Goal: Task Accomplishment & Management: Complete application form

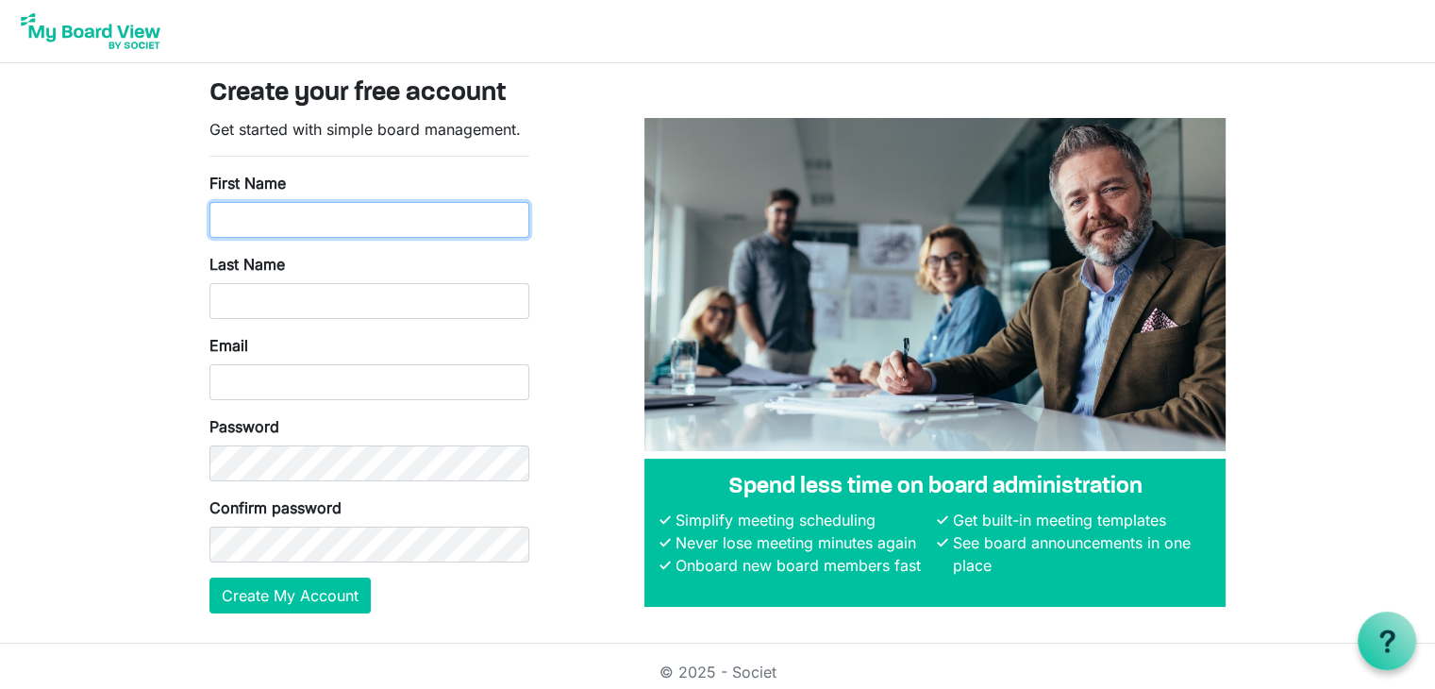
click at [405, 215] on input "First Name" at bounding box center [369, 220] width 320 height 36
type input "Philip"
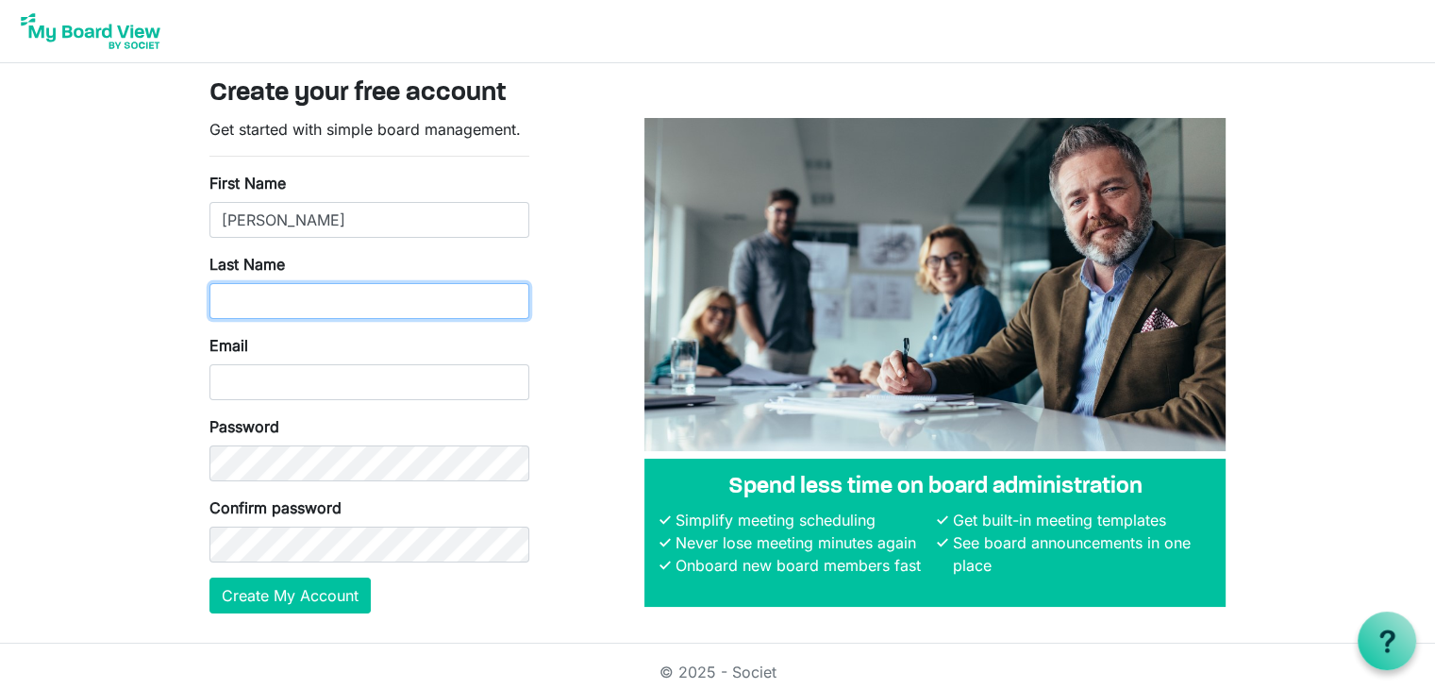
click at [272, 297] on input "Last Name" at bounding box center [369, 301] width 320 height 36
type input "Kuncham"
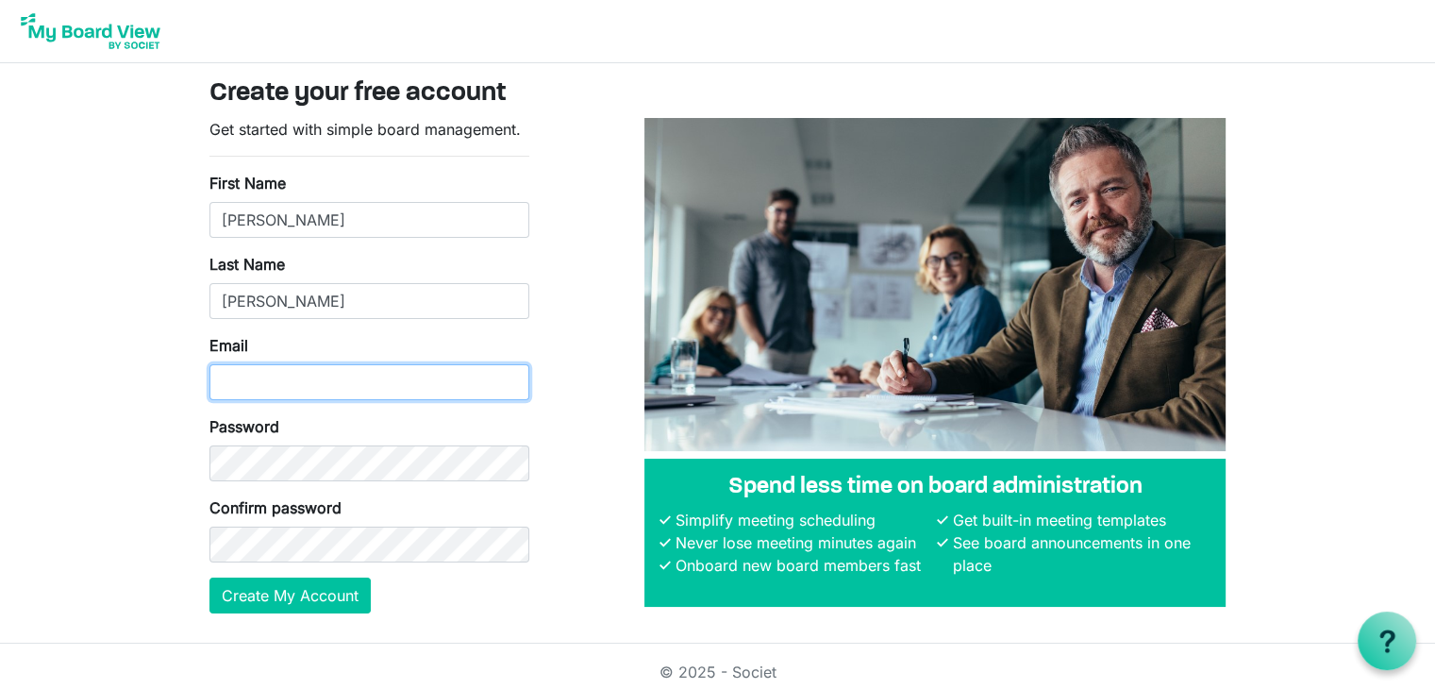
click at [266, 385] on input "Email" at bounding box center [369, 382] width 320 height 36
type input "Philip@ashirvadkanti.org"
click at [268, 438] on div "Password" at bounding box center [369, 448] width 320 height 66
click at [273, 520] on div "Confirm password" at bounding box center [369, 529] width 320 height 66
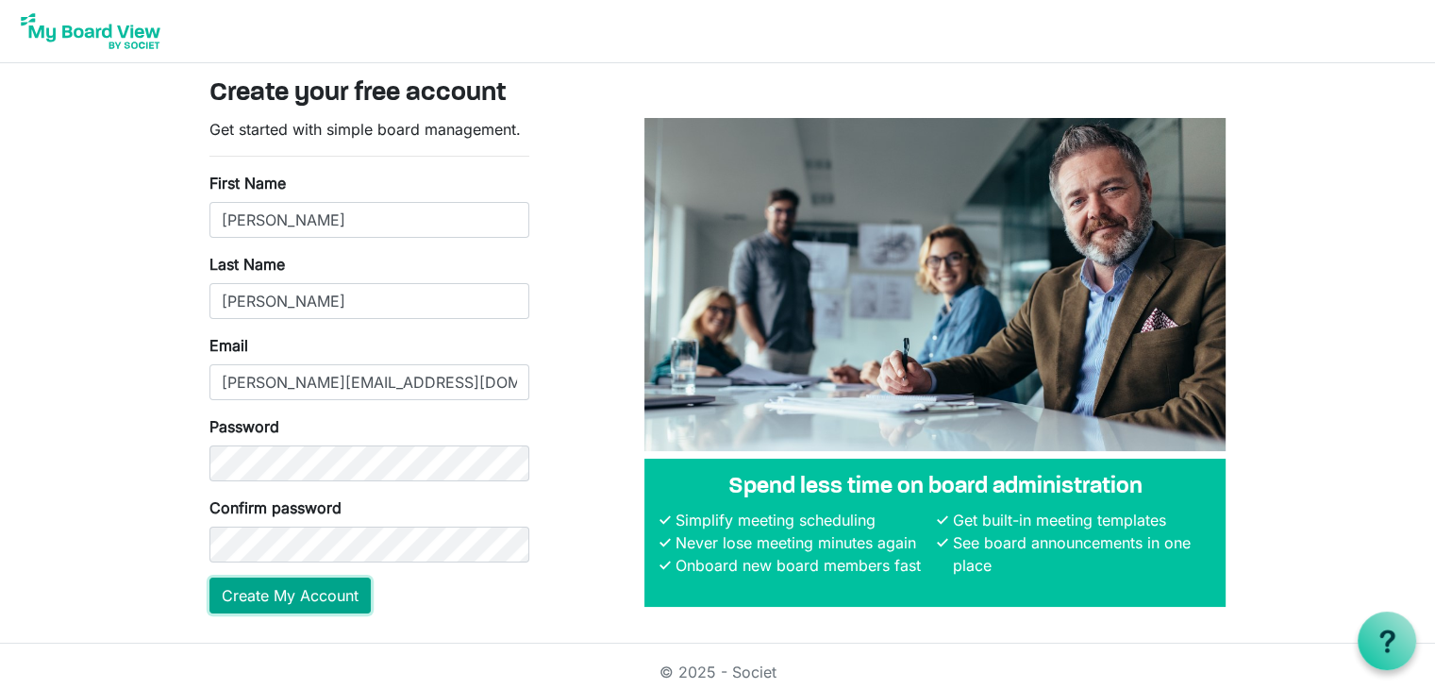
click at [340, 596] on button "Create My Account" at bounding box center [289, 595] width 161 height 36
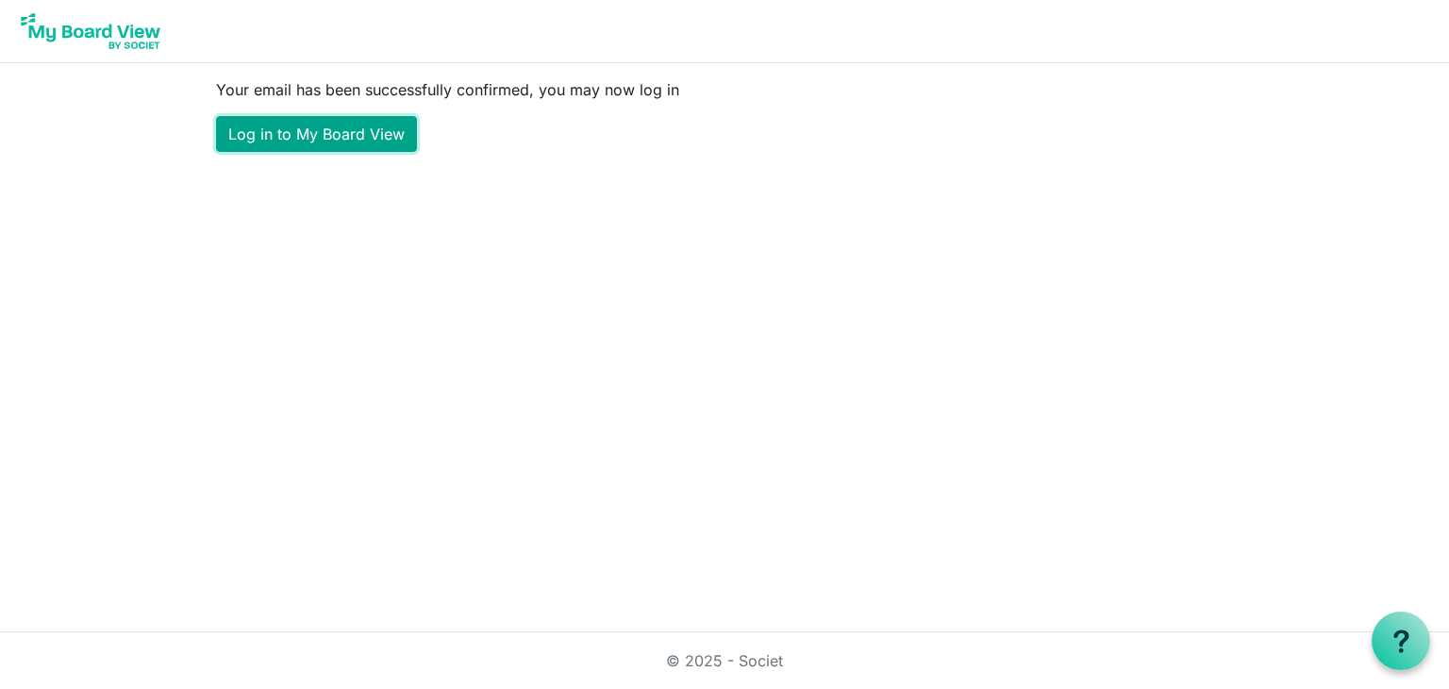
click at [393, 133] on link "Log in to My Board View" at bounding box center [316, 134] width 201 height 36
click at [249, 128] on link "Log in to My Board View" at bounding box center [316, 134] width 201 height 36
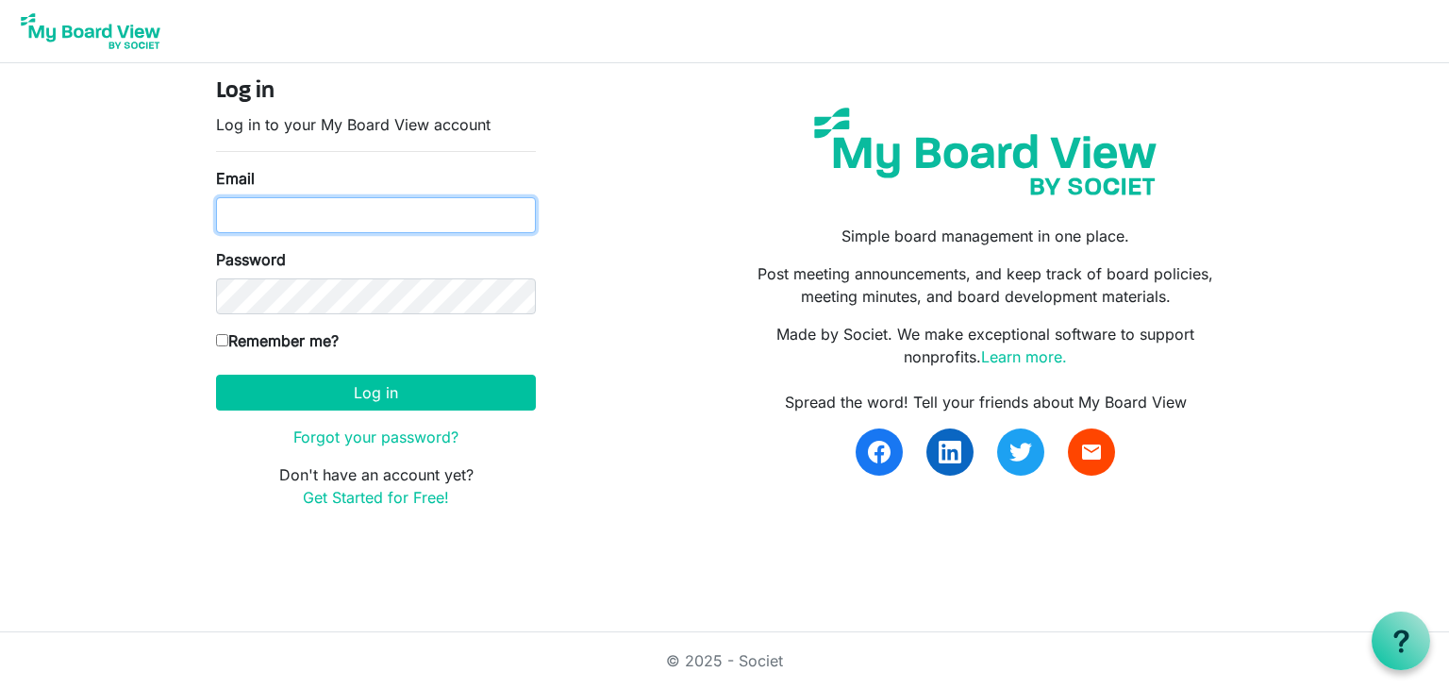
click at [357, 213] on input "Email" at bounding box center [376, 215] width 320 height 36
type input "[PERSON_NAME][EMAIL_ADDRESS][DOMAIN_NAME]"
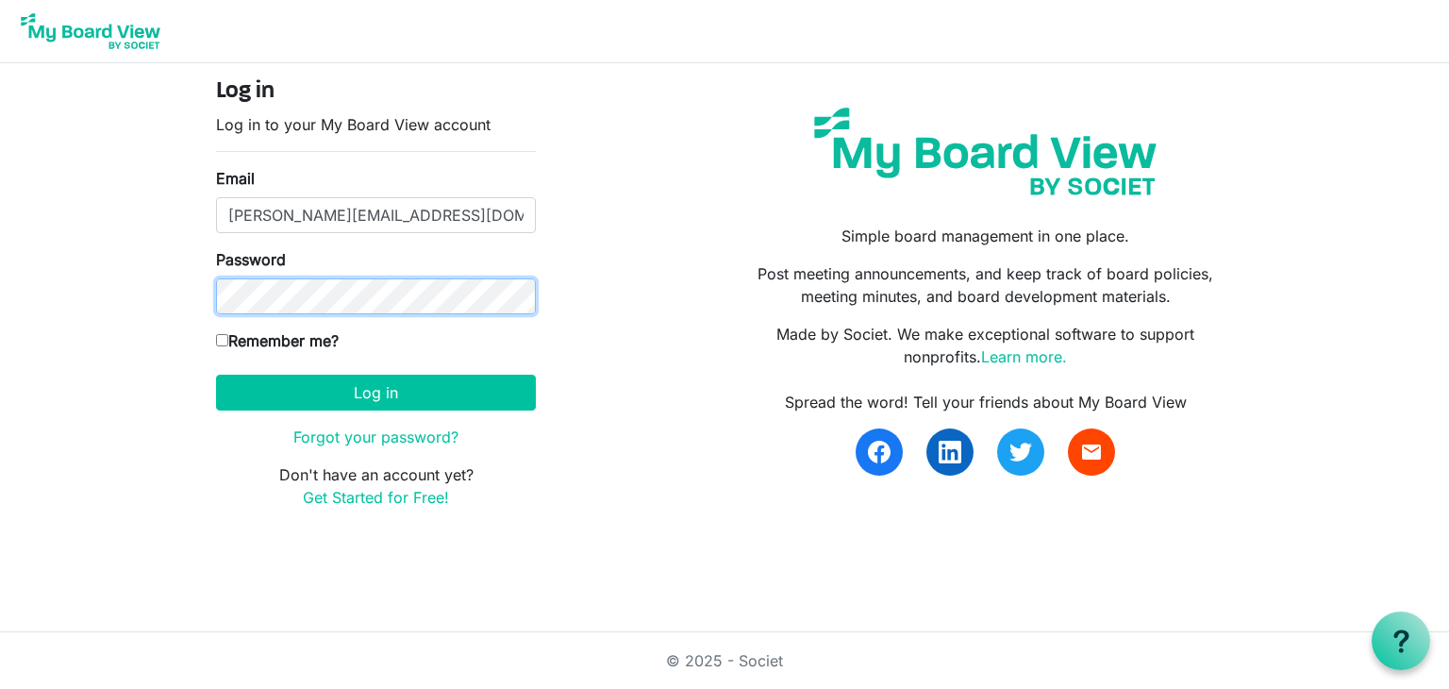
click at [216, 375] on button "Log in" at bounding box center [376, 393] width 320 height 36
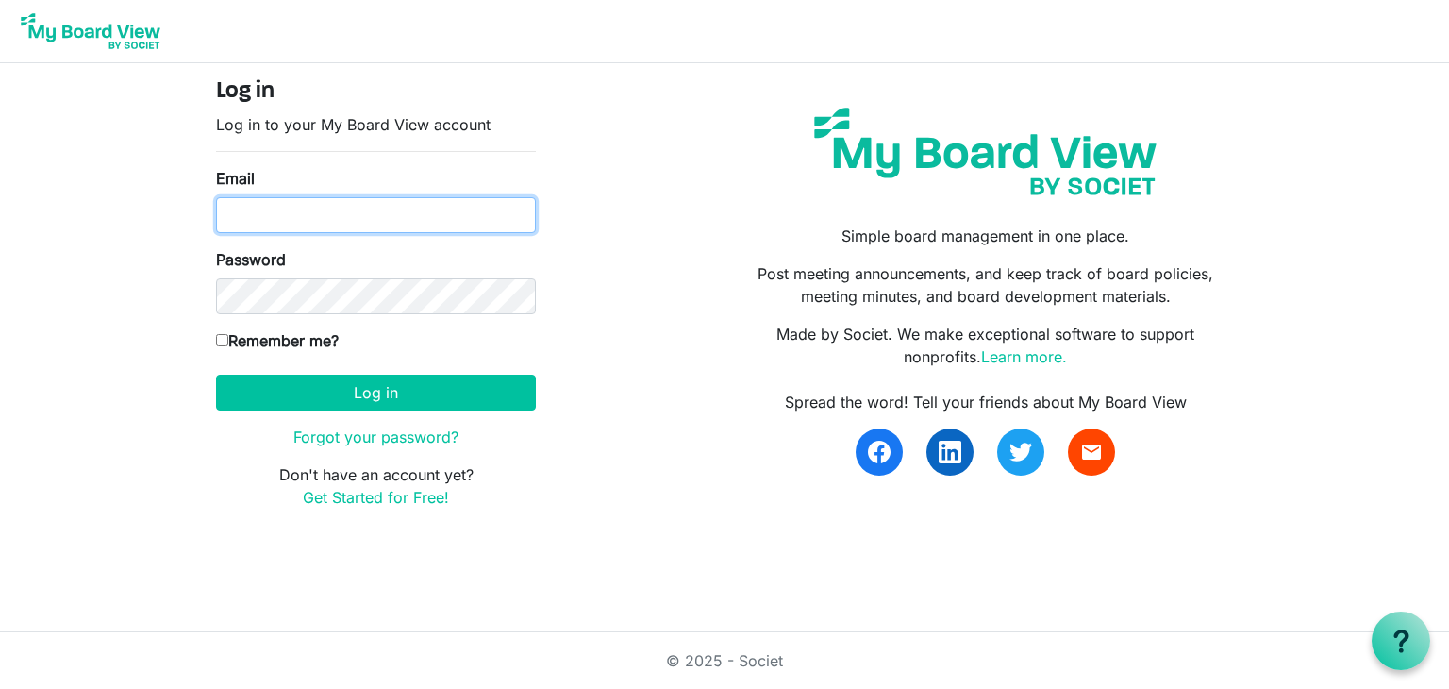
click at [328, 216] on input "Email" at bounding box center [376, 215] width 320 height 36
type input "philip@ashirvadkanti.org"
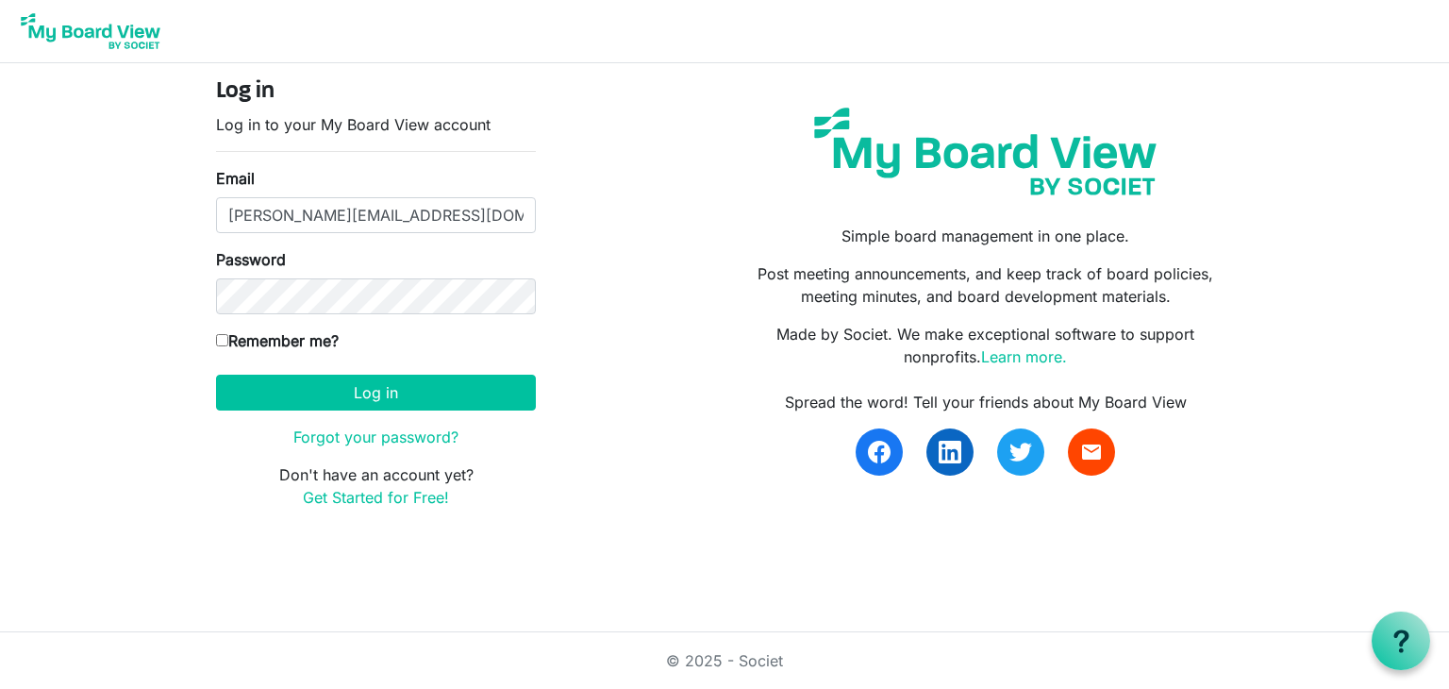
click at [219, 340] on input "Remember me?" at bounding box center [222, 340] width 12 height 12
checkbox input "true"
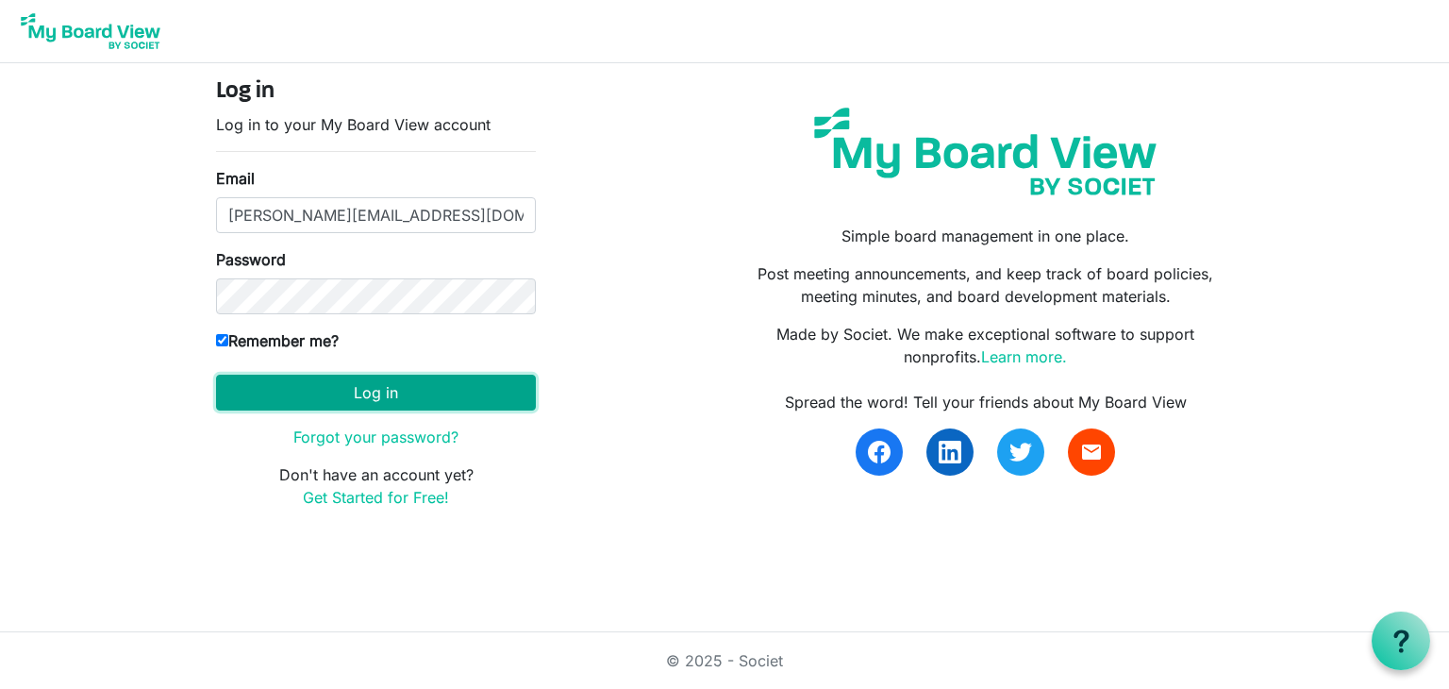
click at [366, 391] on button "Log in" at bounding box center [376, 393] width 320 height 36
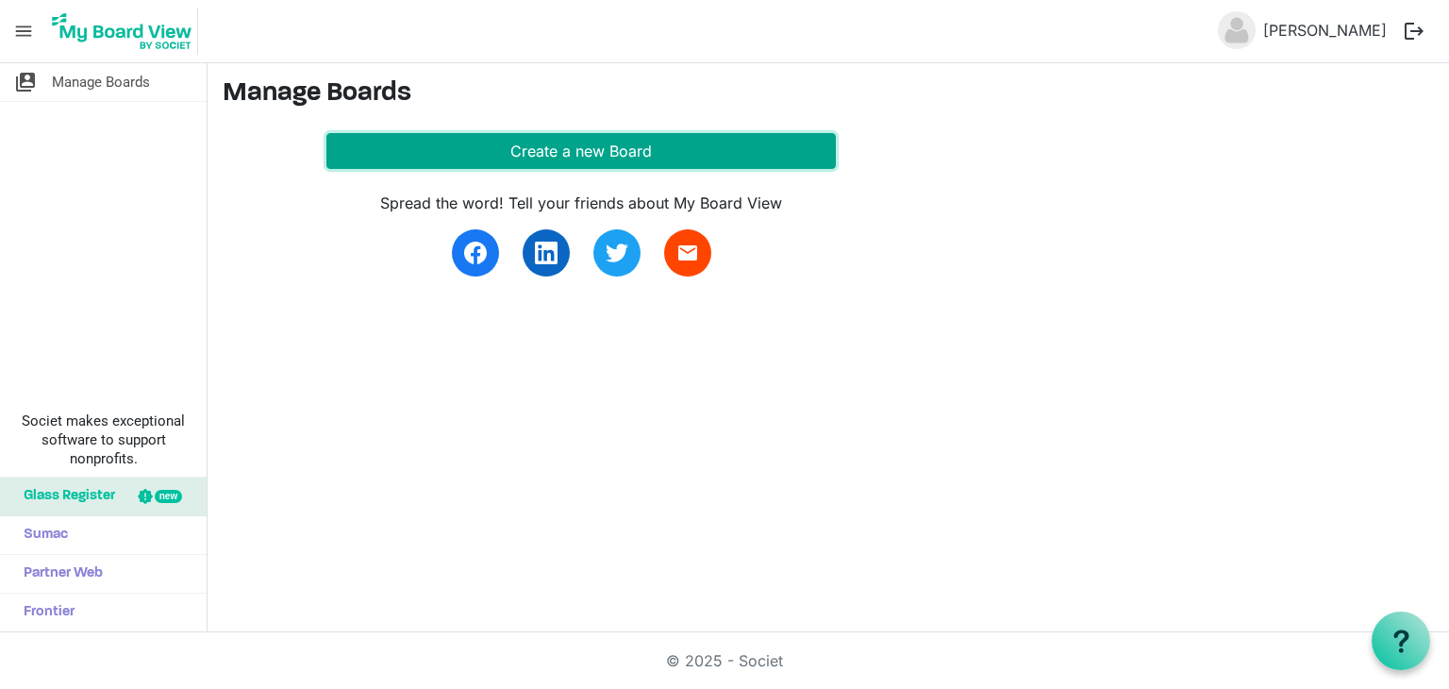
click at [532, 148] on button "Create a new Board" at bounding box center [580, 151] width 509 height 36
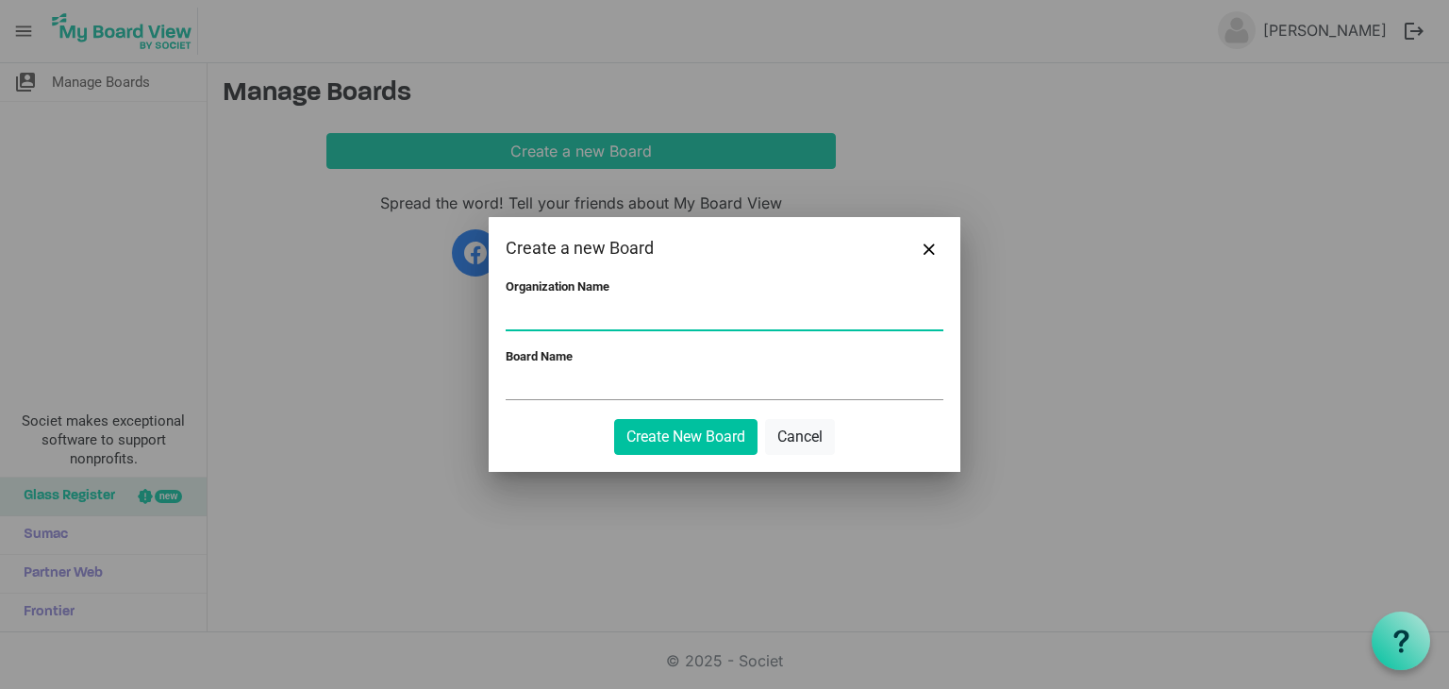
click at [564, 314] on input "Organization Name" at bounding box center [725, 315] width 438 height 28
click at [574, 320] on input "Ashirvad KAnti" at bounding box center [725, 315] width 438 height 28
type input "Ashirvad Kanti"
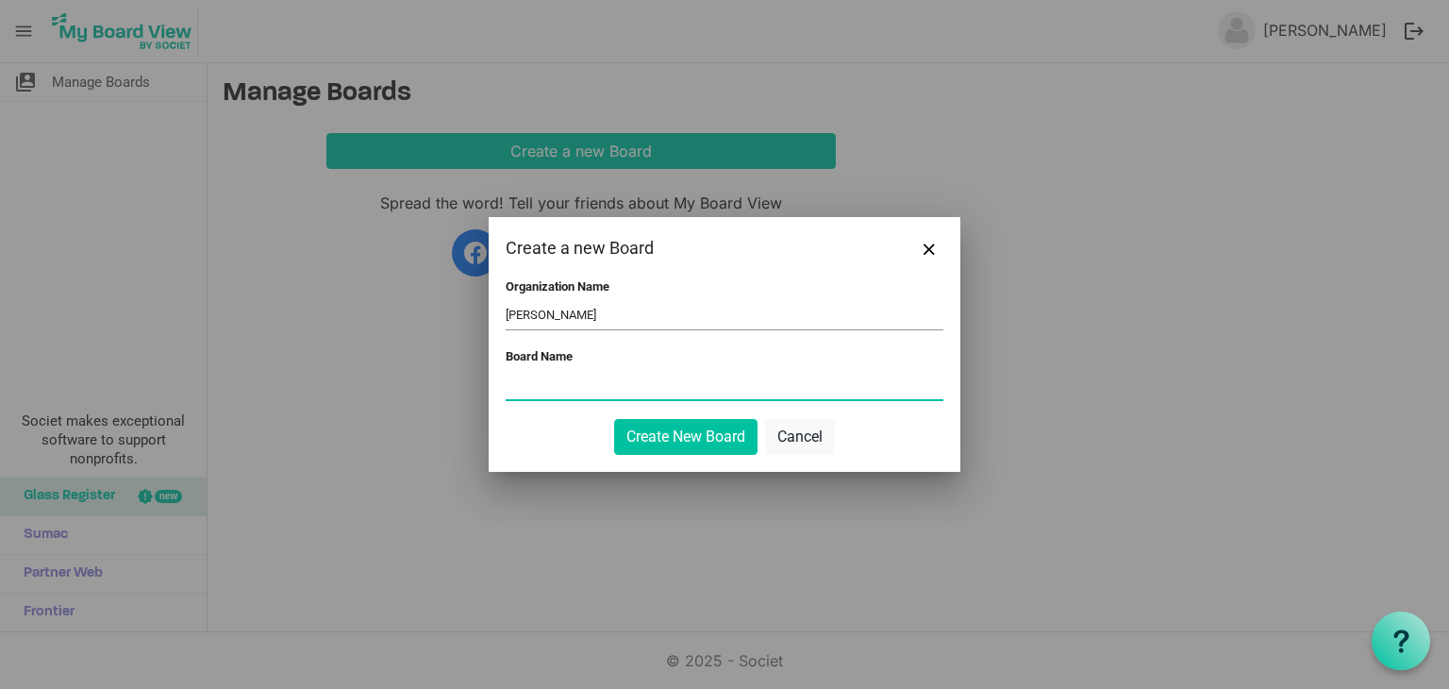
click at [568, 389] on input "Board Name" at bounding box center [725, 385] width 438 height 28
click at [568, 390] on input "Board Name" at bounding box center [725, 385] width 438 height 28
type input "Ashirvad Board"
click at [679, 442] on button "Create New Board" at bounding box center [685, 437] width 143 height 36
click at [690, 431] on button "Create New Board" at bounding box center [685, 437] width 143 height 36
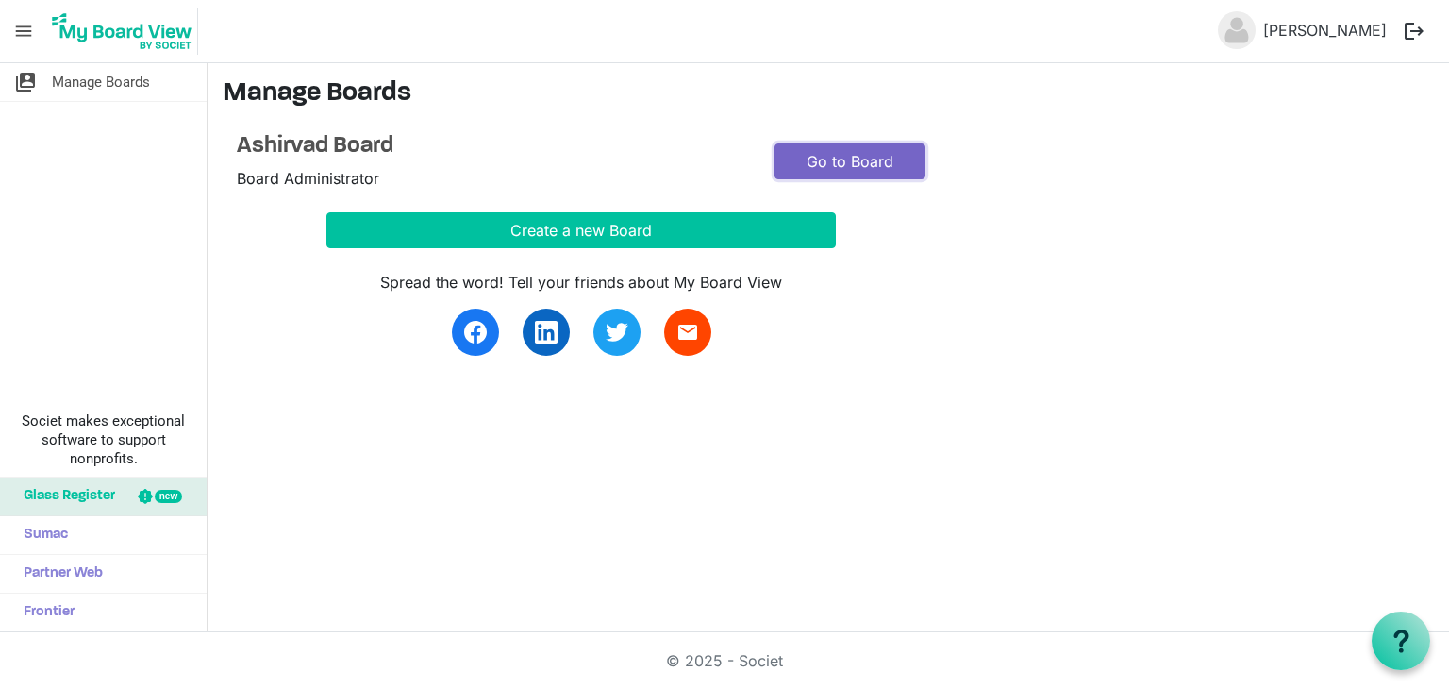
click at [859, 159] on link "Go to Board" at bounding box center [850, 161] width 151 height 36
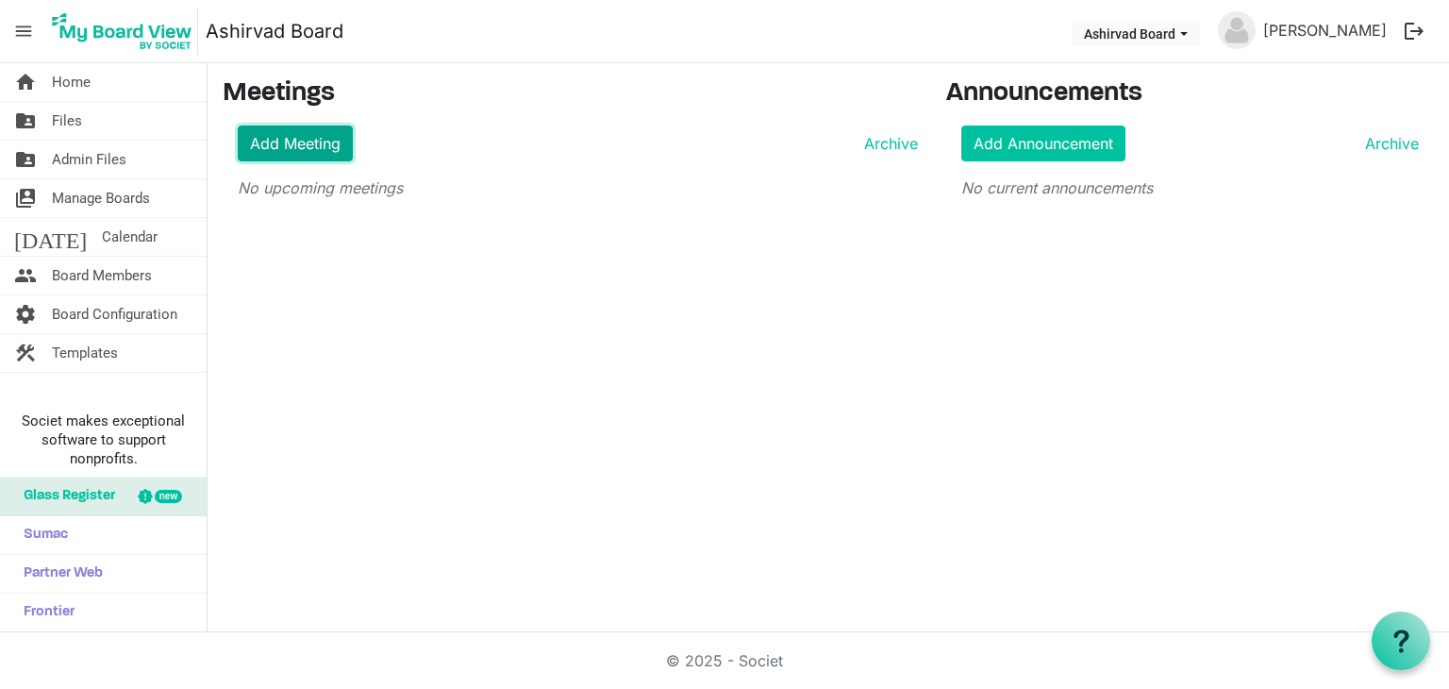
click at [273, 146] on link "Add Meeting" at bounding box center [295, 143] width 115 height 36
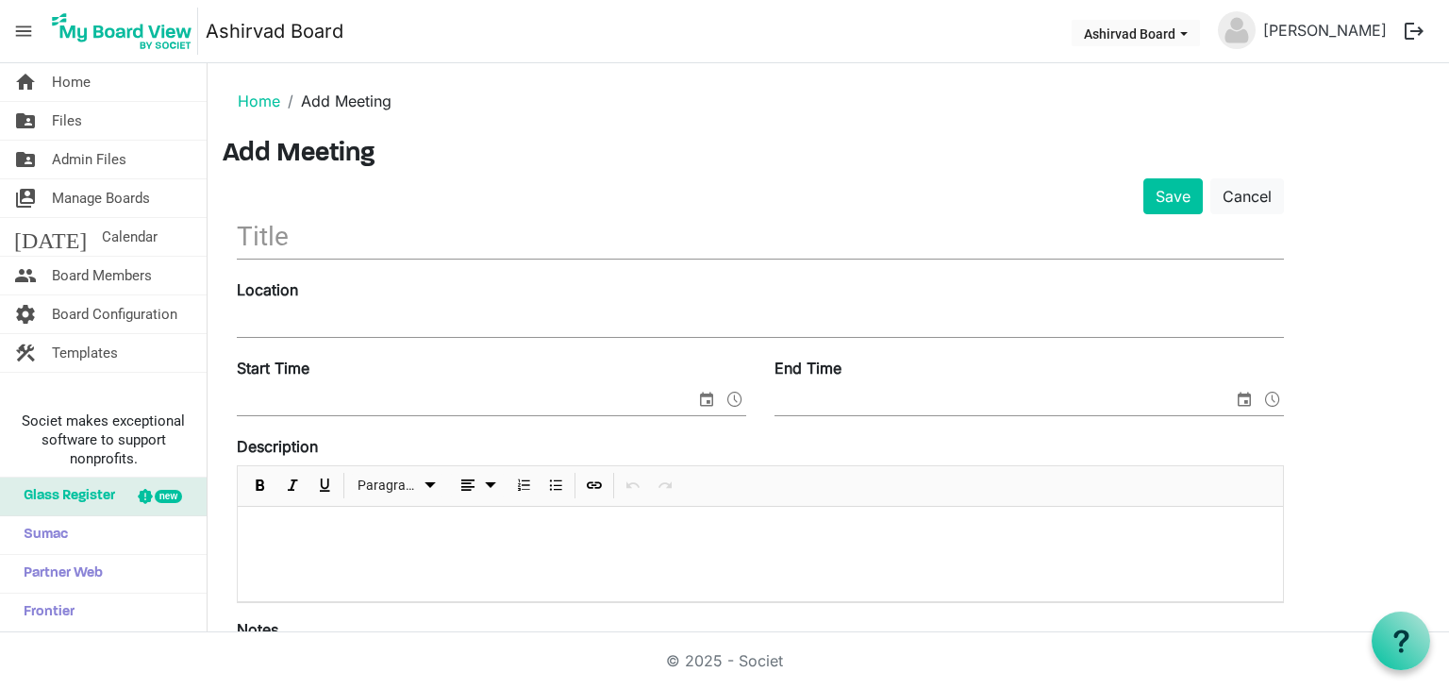
click at [337, 232] on input "text" at bounding box center [760, 236] width 1047 height 44
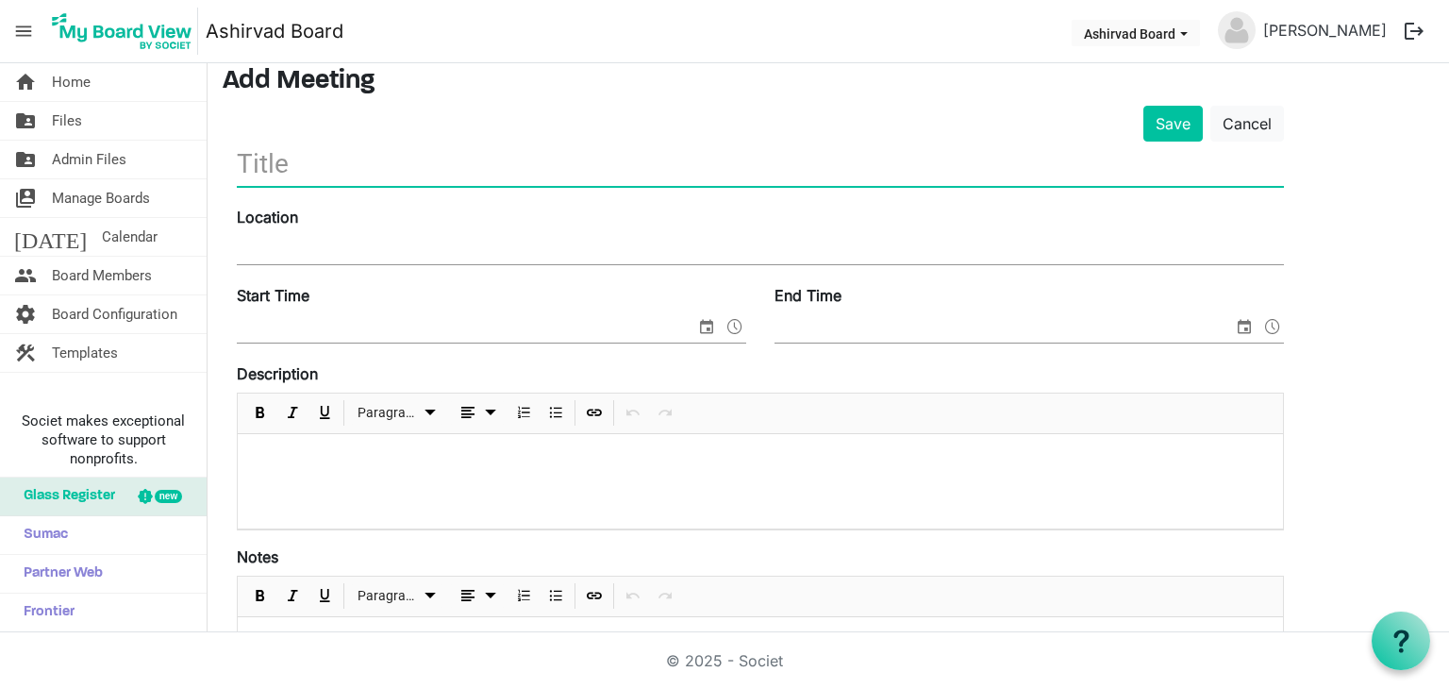
scroll to position [125, 0]
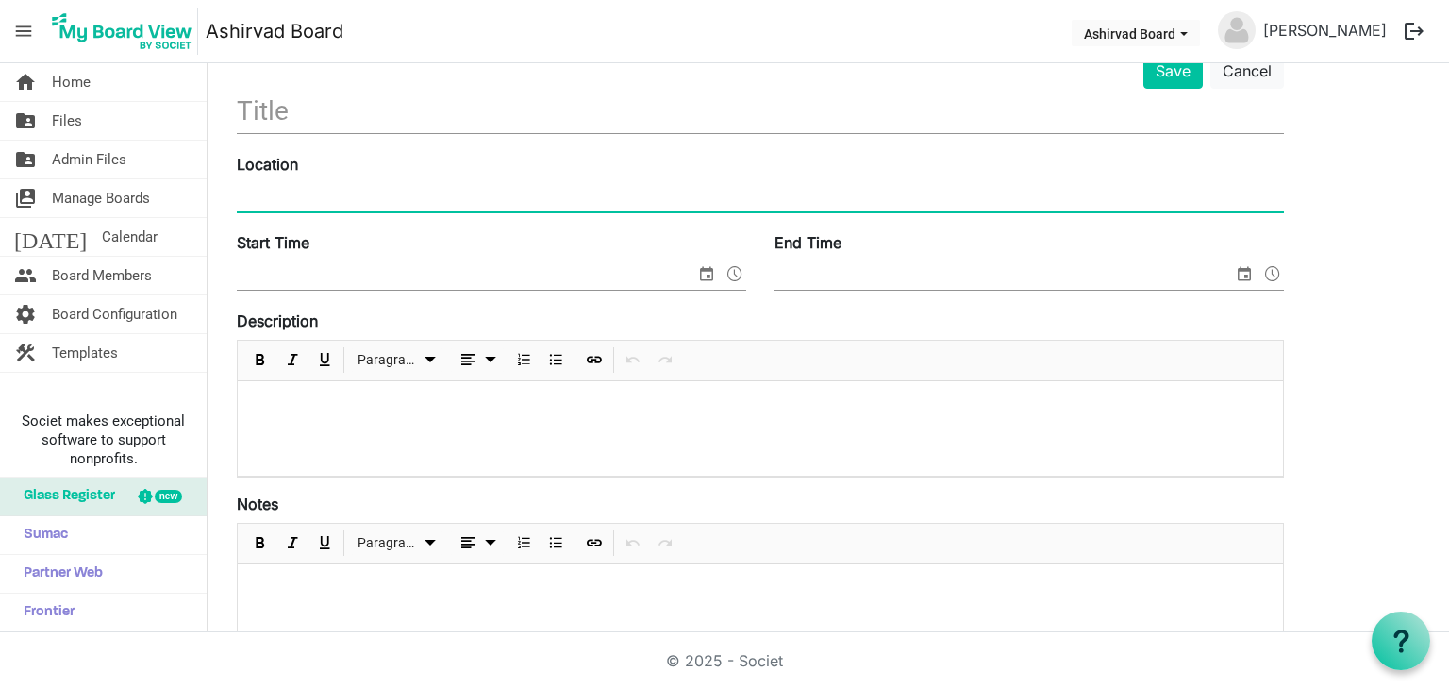
click at [323, 197] on input "Location" at bounding box center [760, 197] width 1047 height 28
click at [345, 265] on input "Start Time" at bounding box center [466, 275] width 459 height 28
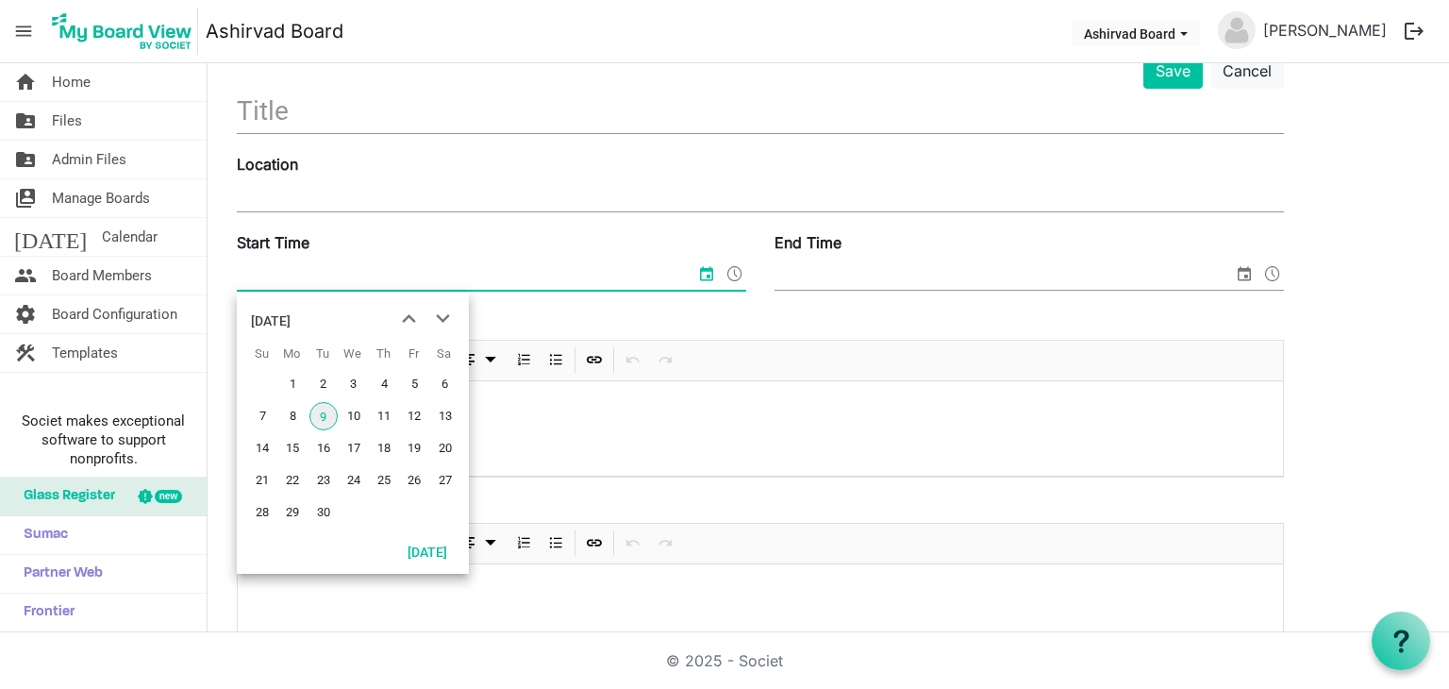
click at [873, 264] on input "End Time" at bounding box center [1004, 275] width 459 height 28
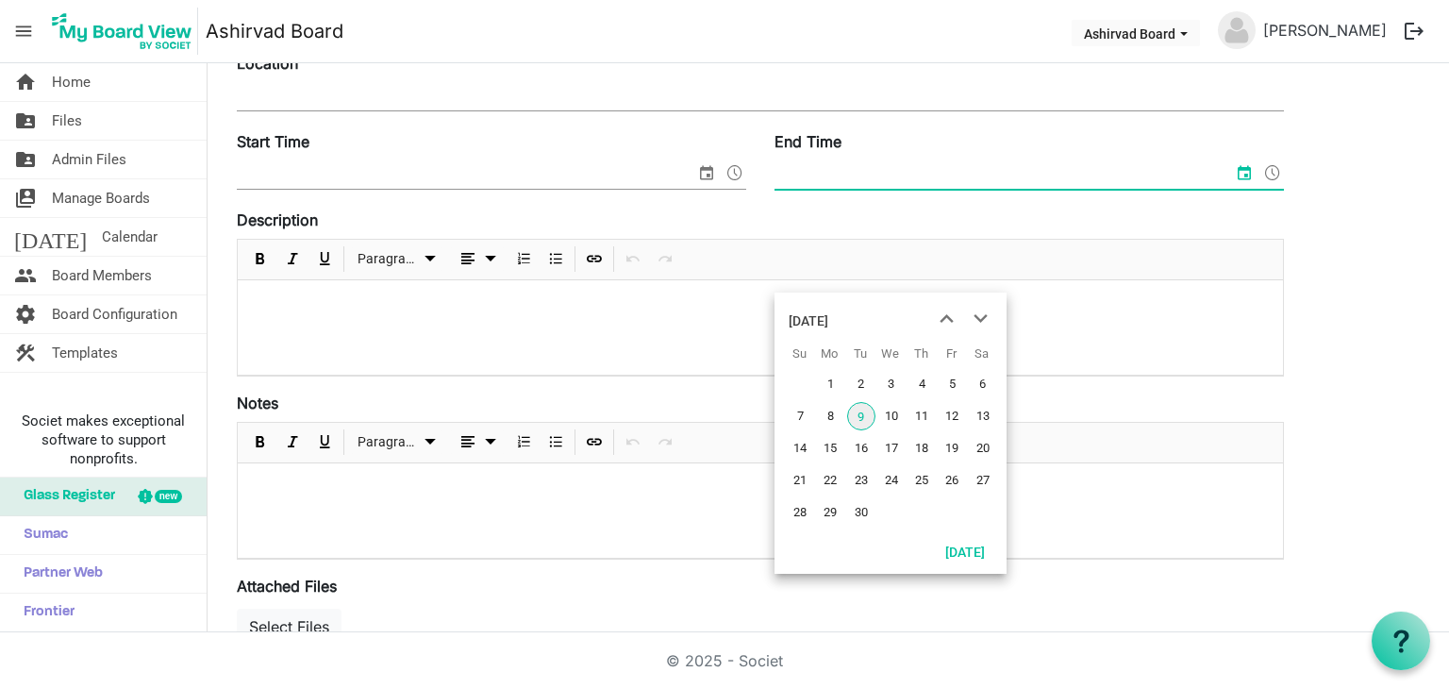
scroll to position [251, 0]
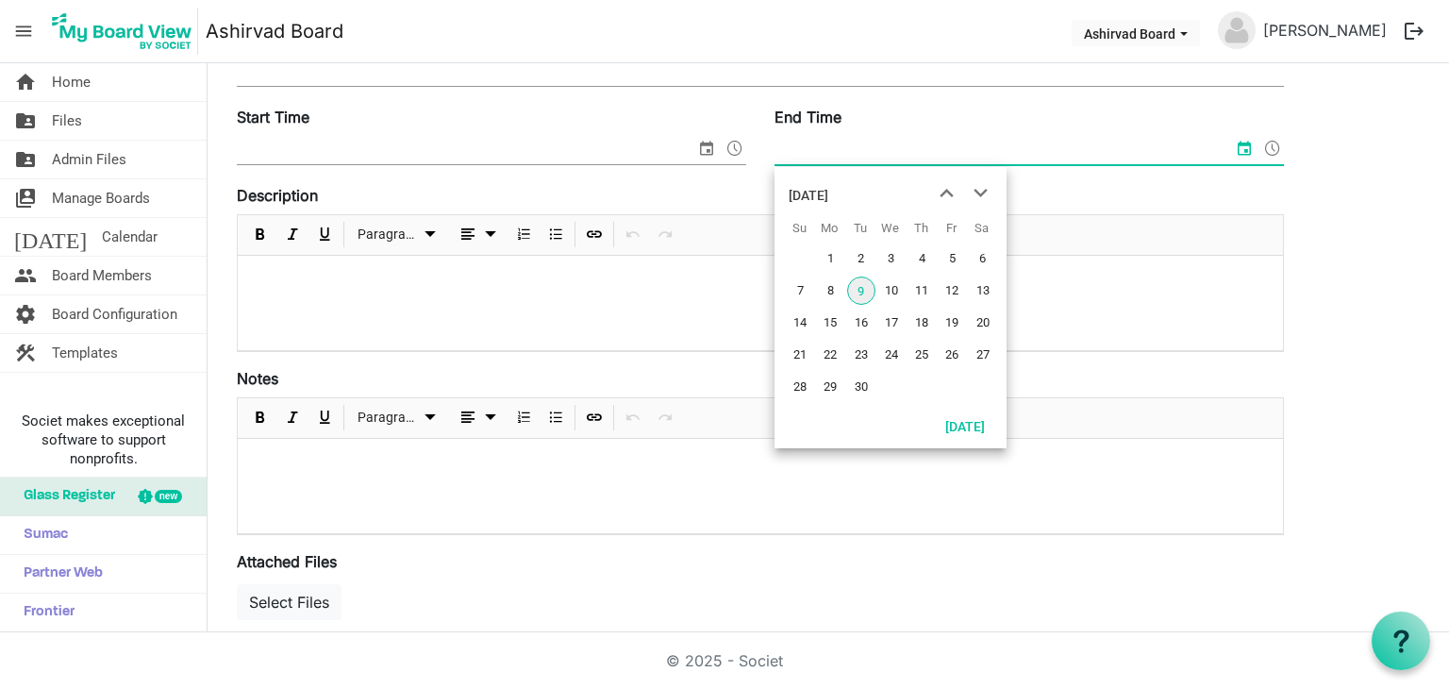
click at [436, 315] on div at bounding box center [760, 303] width 1045 height 94
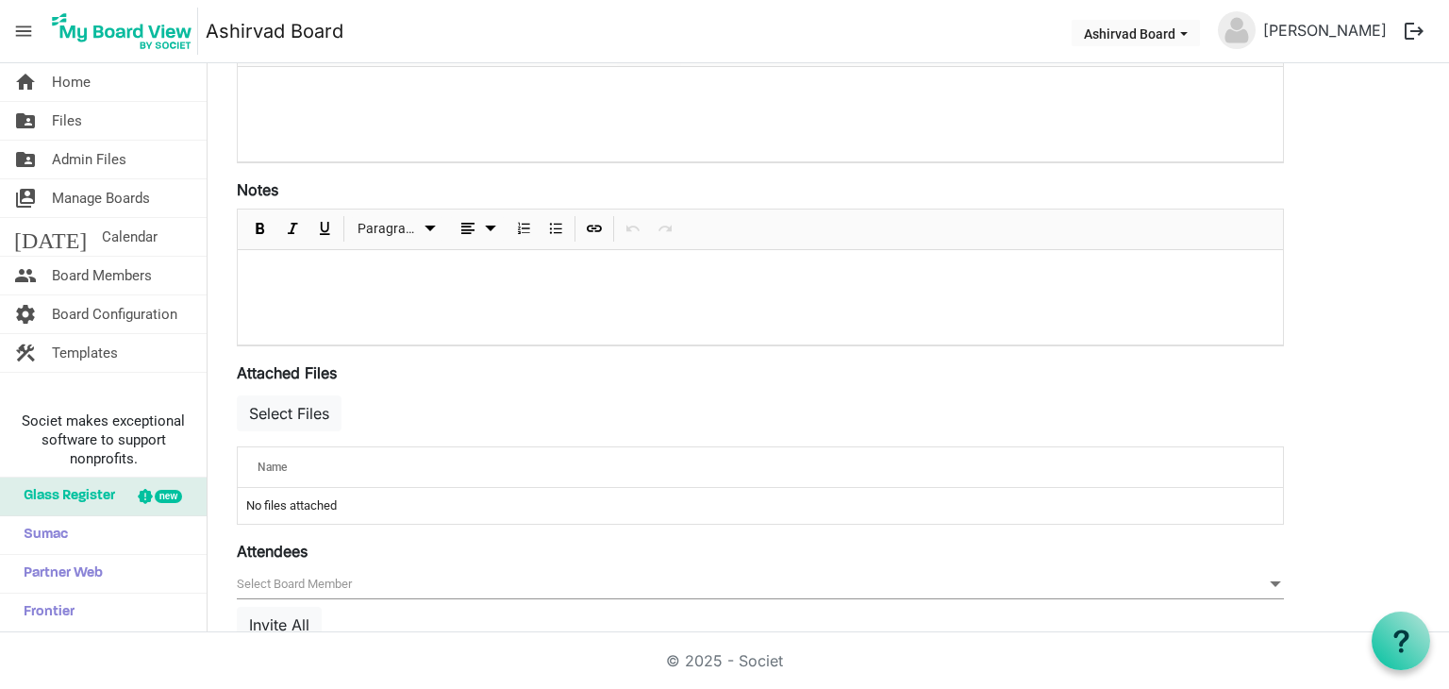
click at [435, 315] on div at bounding box center [760, 297] width 1045 height 94
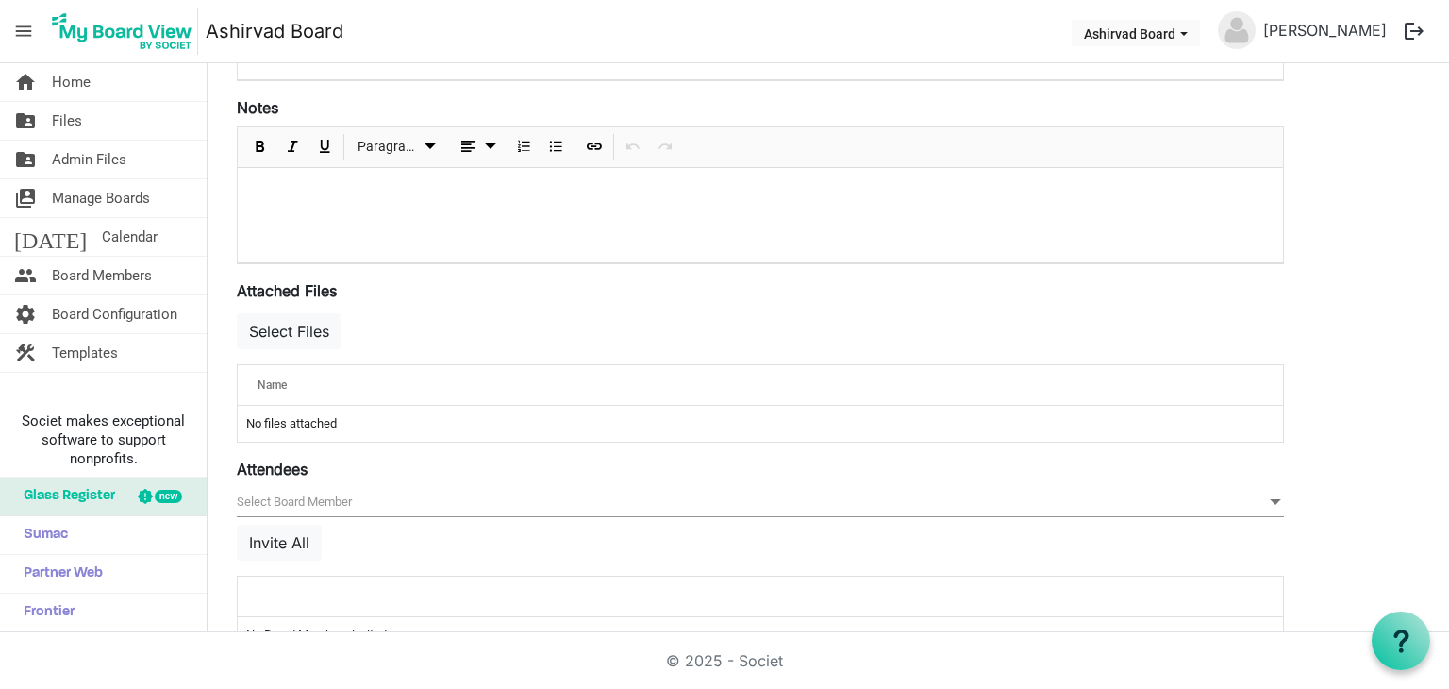
scroll to position [570, 0]
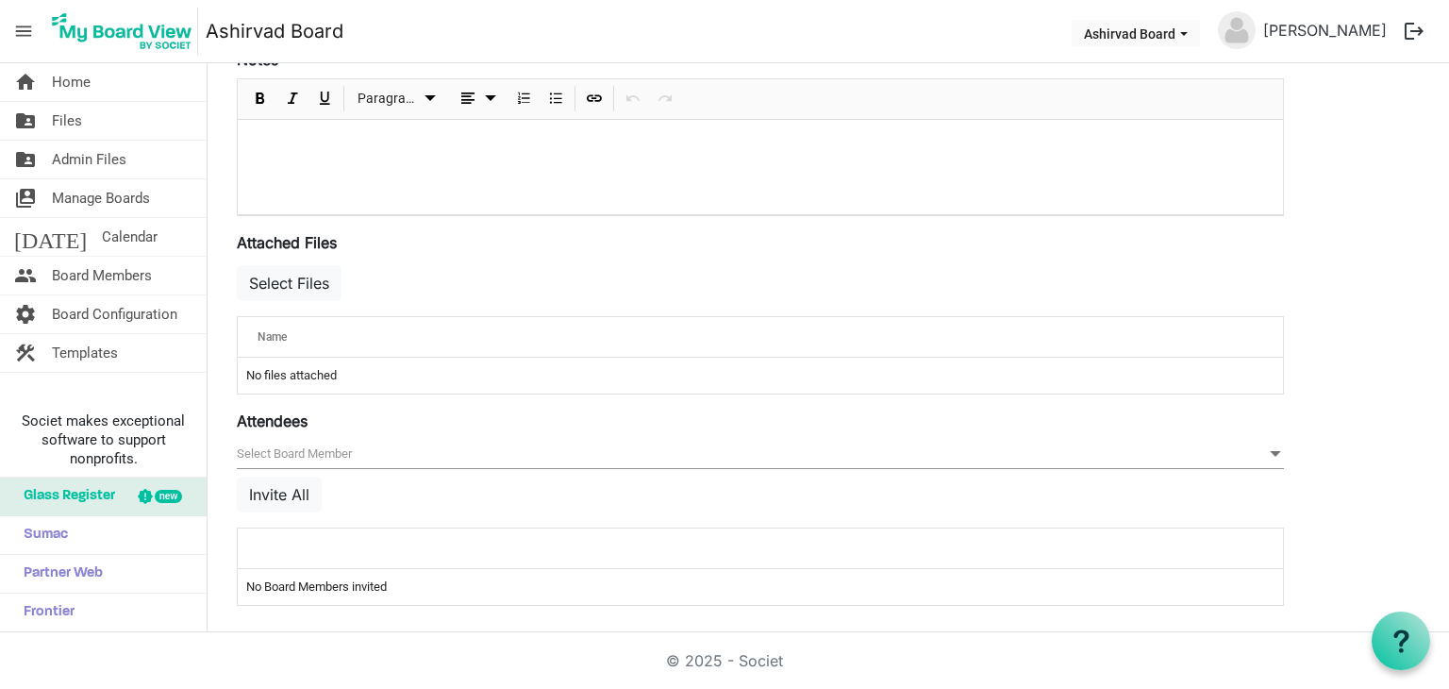
click at [344, 492] on div "null Invite All" at bounding box center [760, 484] width 1047 height 88
click at [299, 492] on button "Invite All" at bounding box center [279, 494] width 85 height 36
click at [298, 492] on button "Invite All" at bounding box center [279, 494] width 85 height 36
click at [325, 344] on div "Name" at bounding box center [701, 336] width 901 height 27
click at [339, 323] on div "Name" at bounding box center [701, 336] width 901 height 27
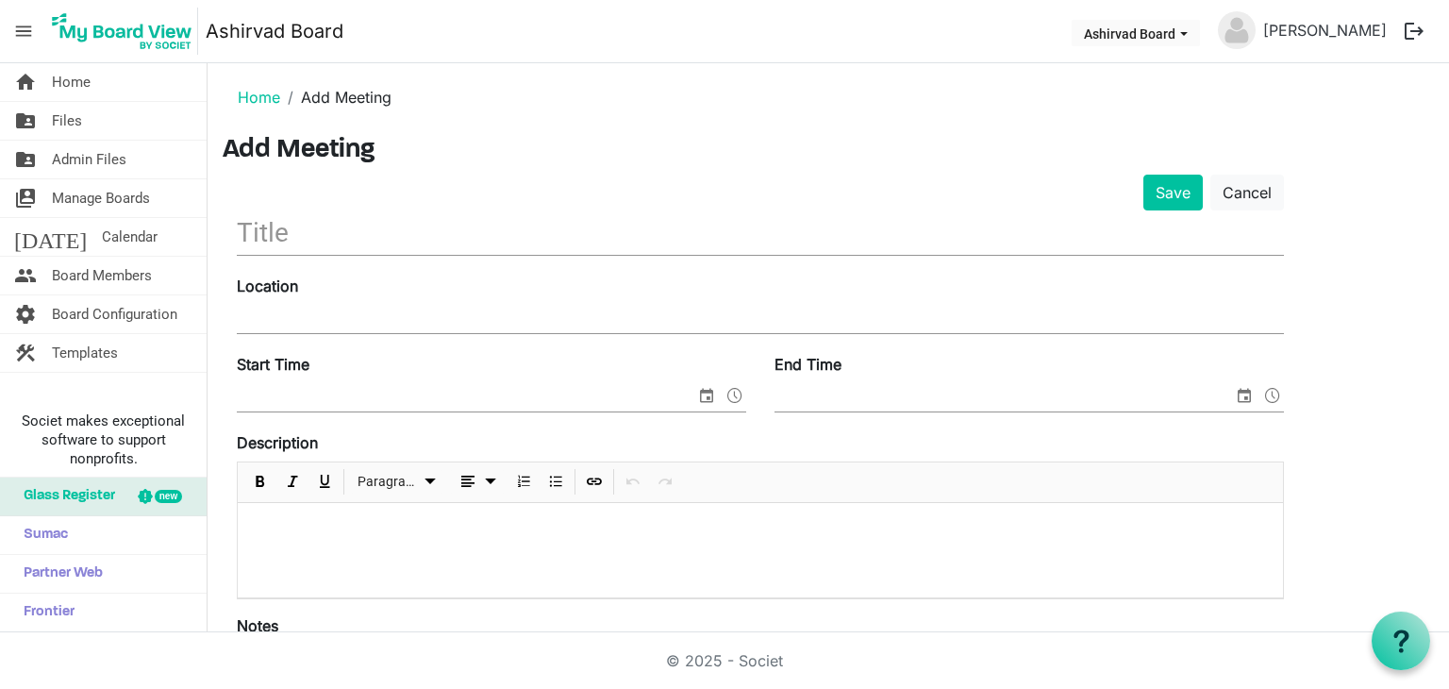
scroll to position [0, 0]
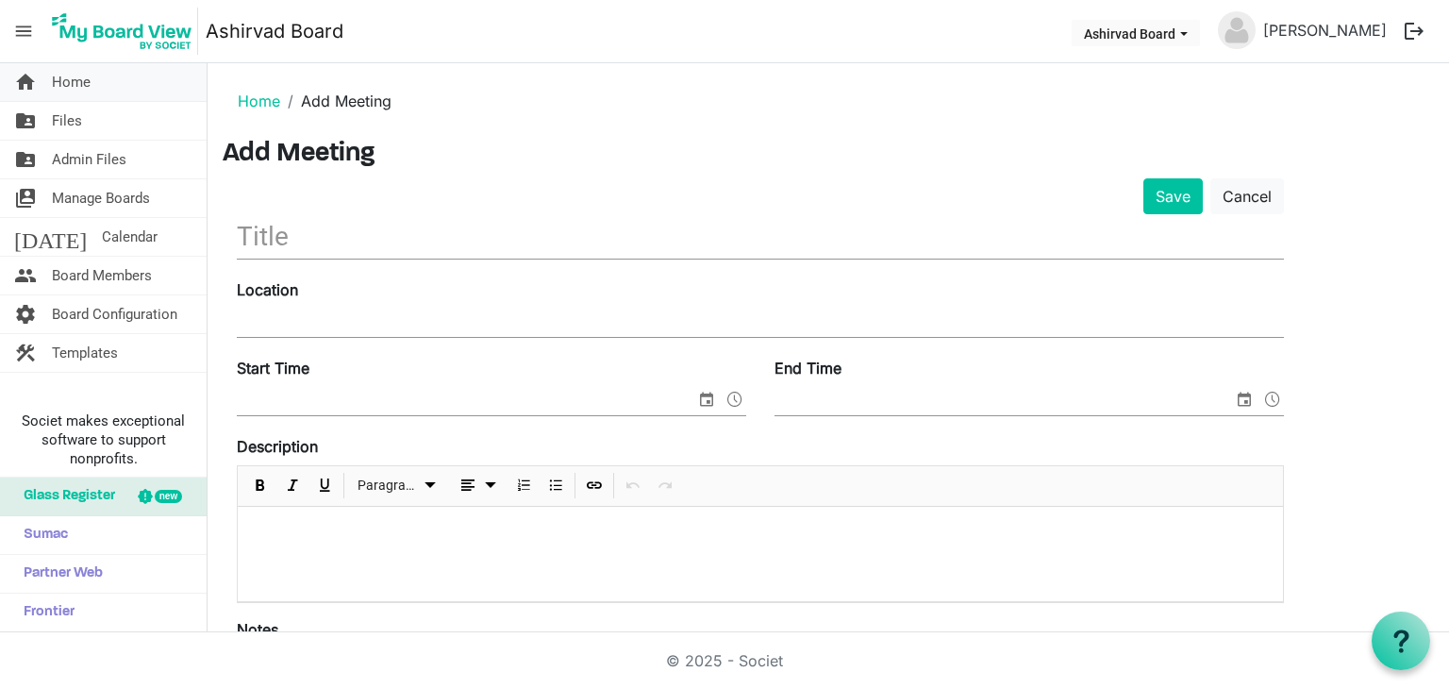
click at [150, 92] on link "home Home" at bounding box center [103, 82] width 207 height 38
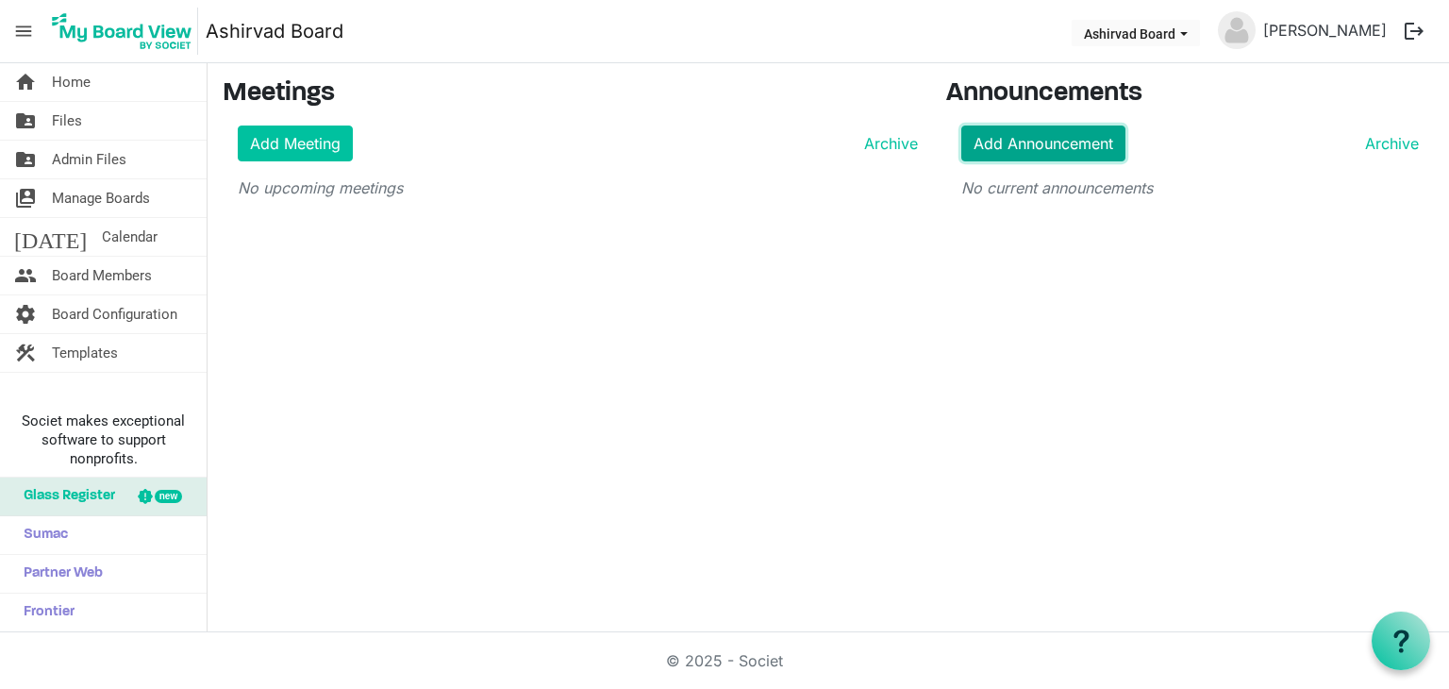
click at [989, 142] on link "Add Announcement" at bounding box center [1043, 143] width 164 height 36
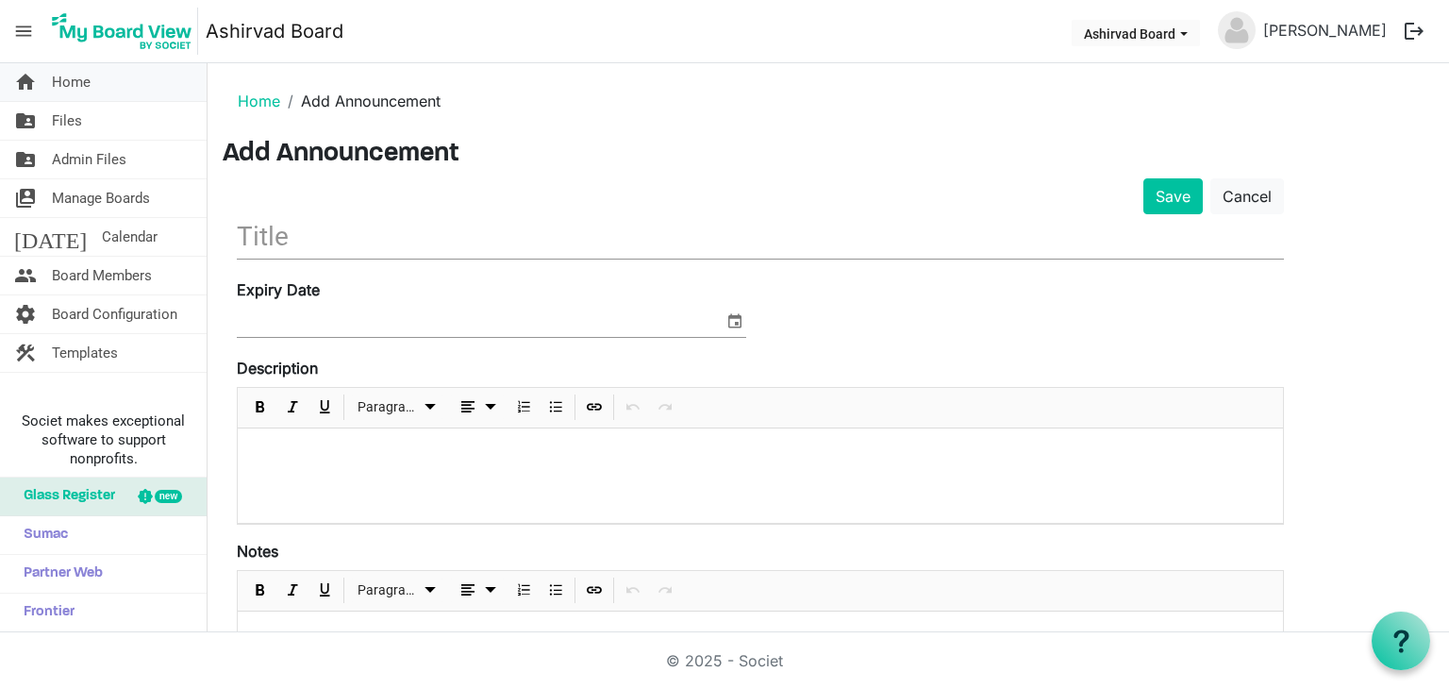
click at [110, 85] on link "home Home" at bounding box center [103, 82] width 207 height 38
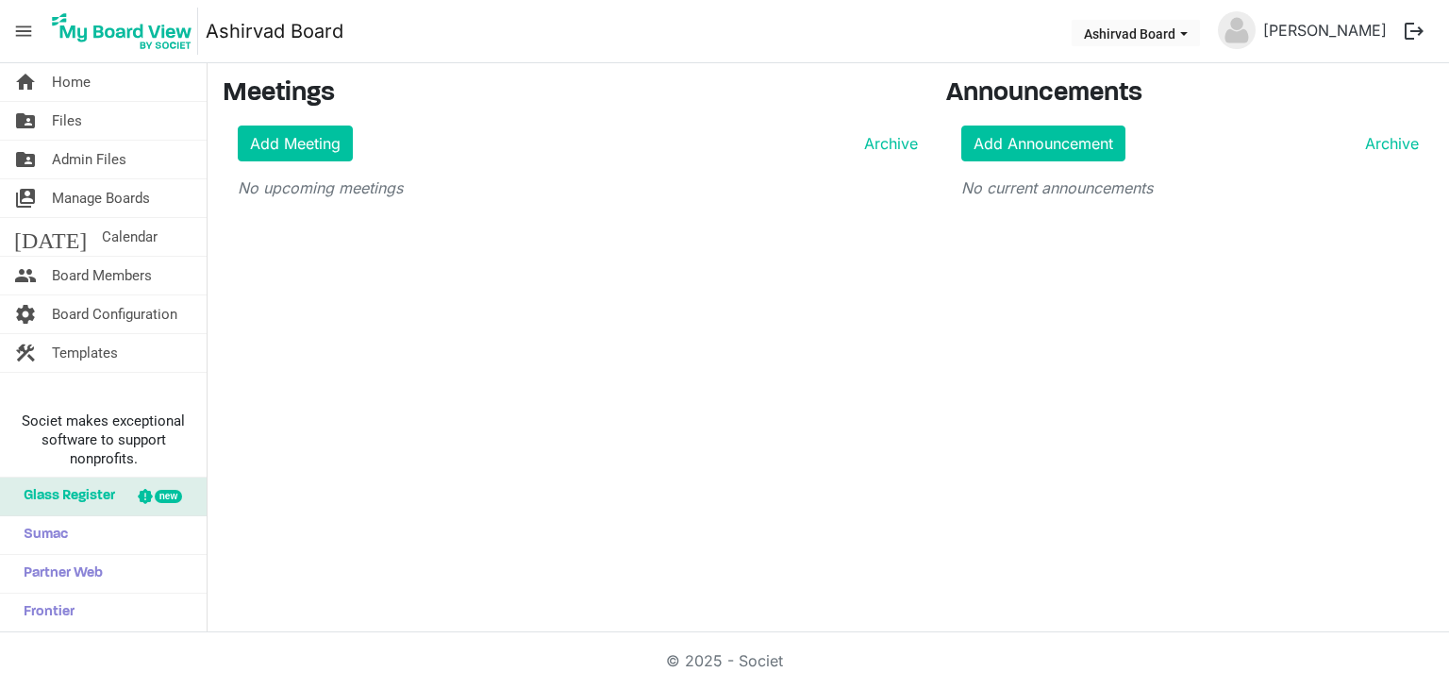
click at [125, 134] on link "folder_shared Files" at bounding box center [103, 121] width 207 height 38
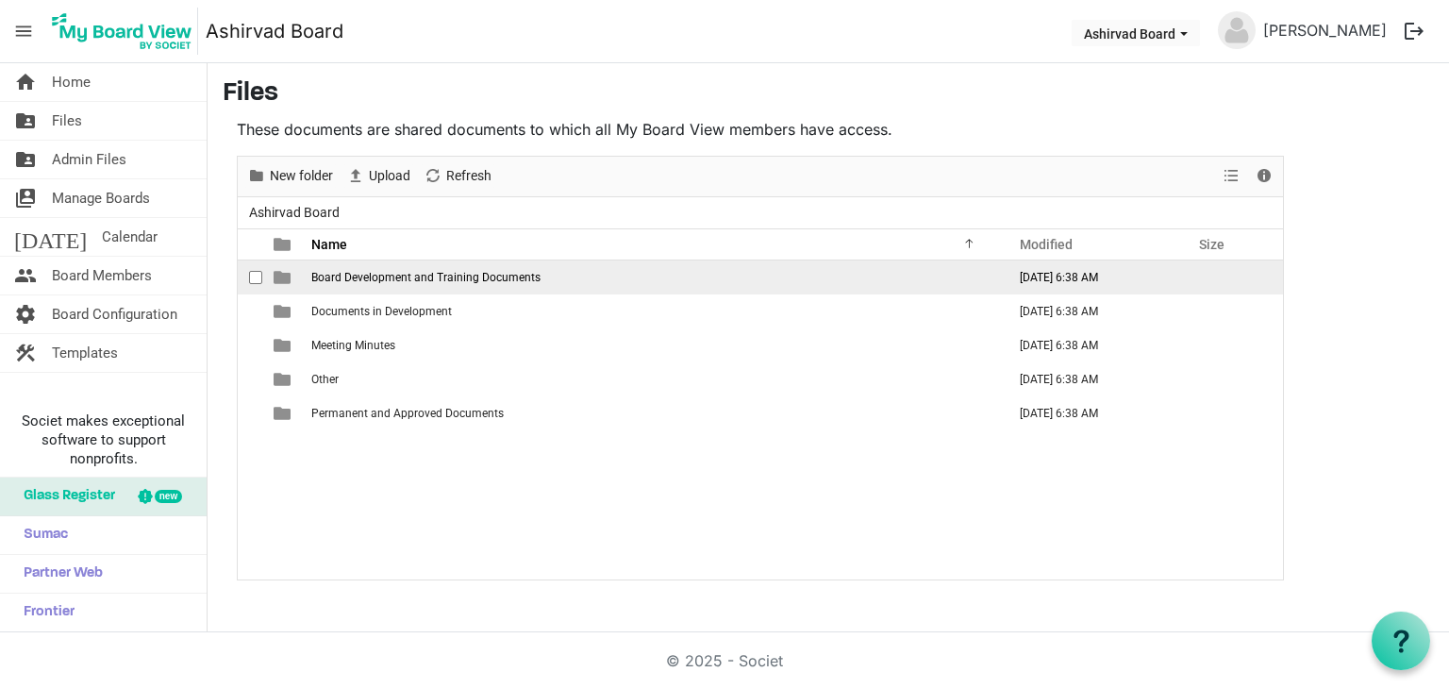
click at [422, 273] on span "Board Development and Training Documents" at bounding box center [425, 277] width 229 height 13
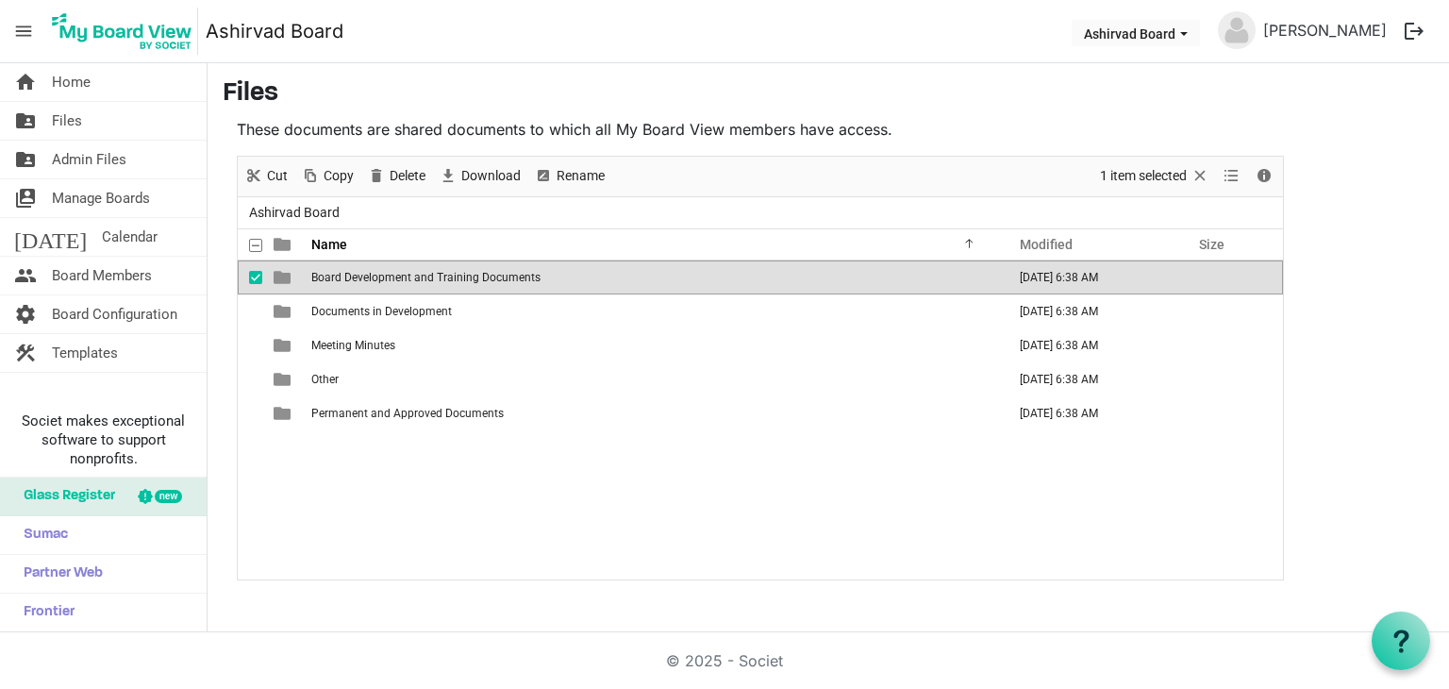
click at [441, 276] on span "Board Development and Training Documents" at bounding box center [425, 277] width 229 height 13
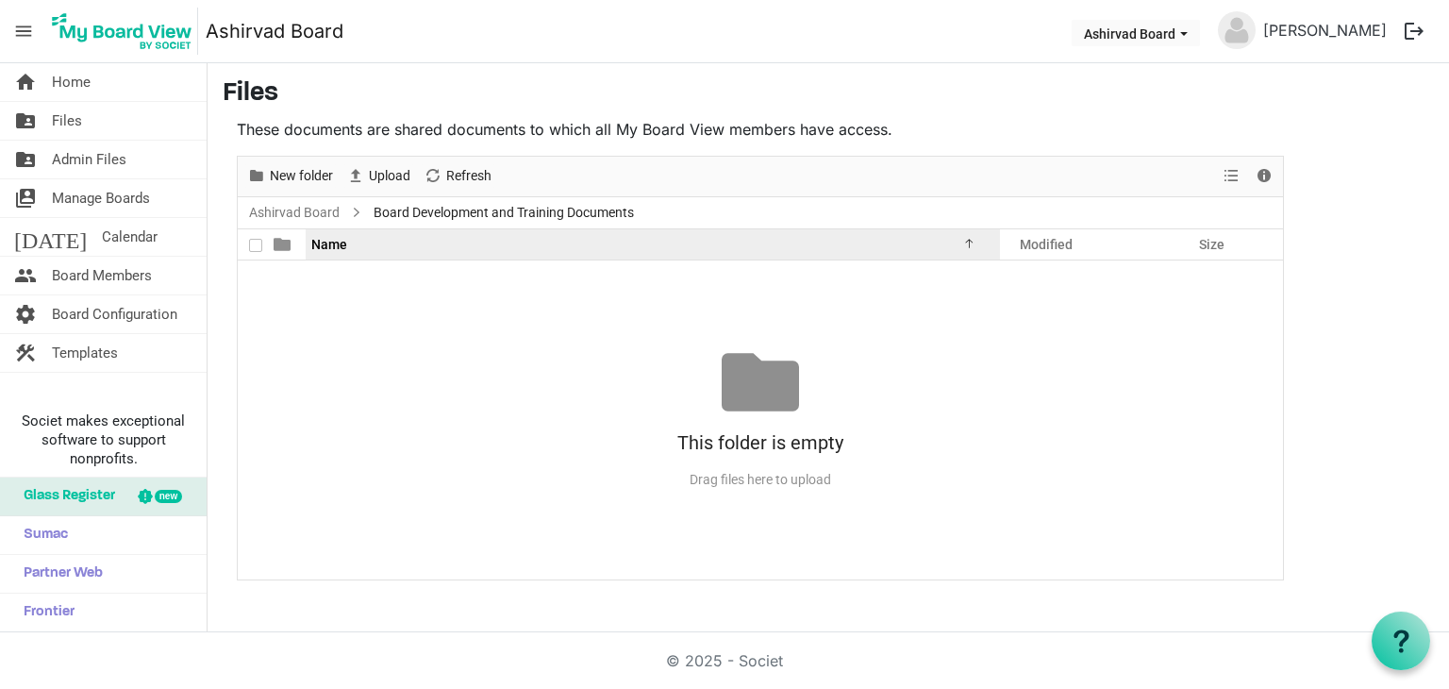
click at [452, 239] on div "Name" at bounding box center [646, 243] width 682 height 27
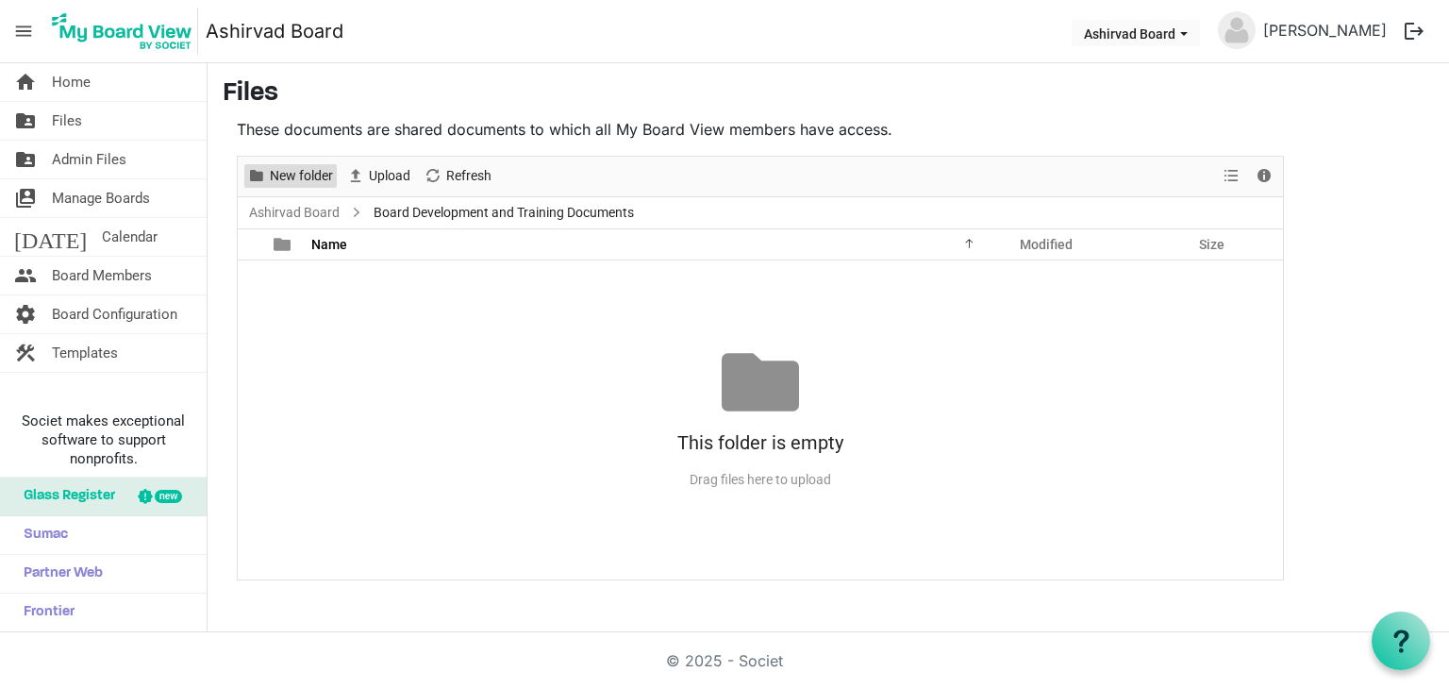
click at [253, 181] on span "New folder" at bounding box center [256, 176] width 23 height 24
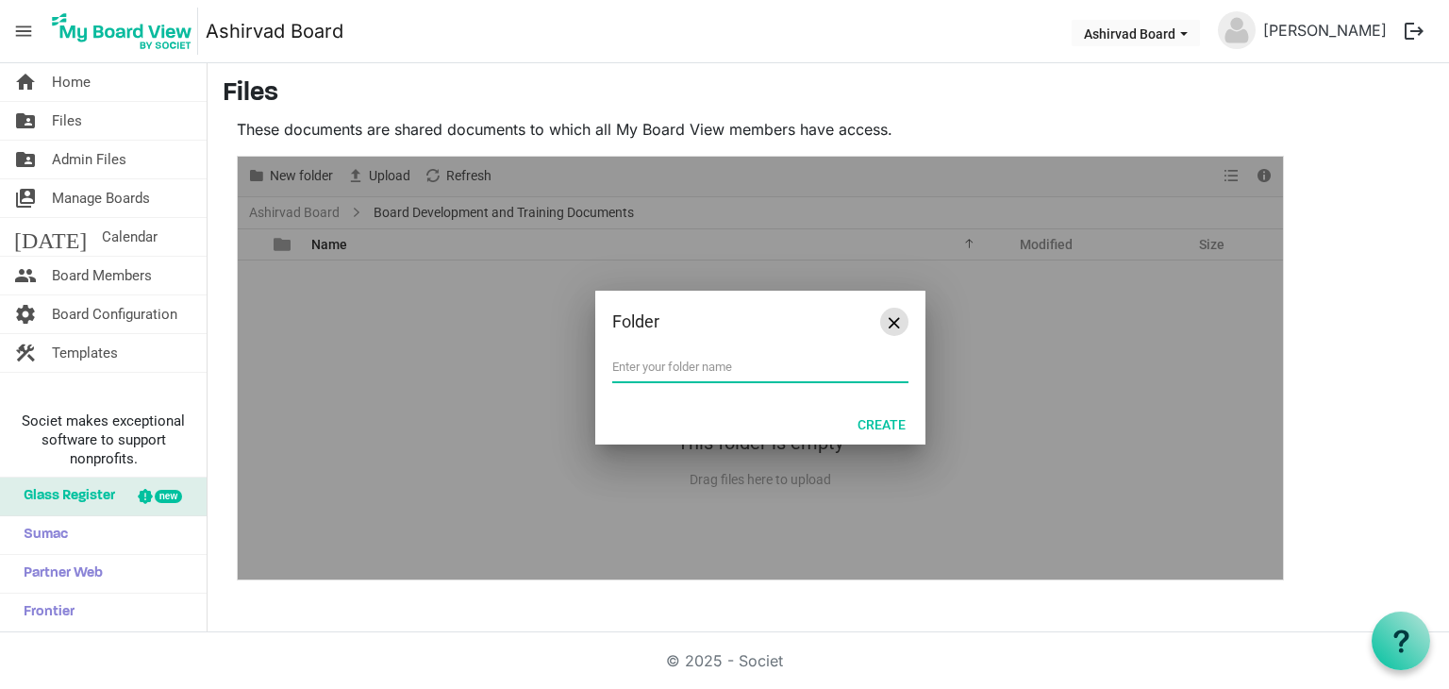
click at [883, 322] on button "Close" at bounding box center [894, 322] width 28 height 28
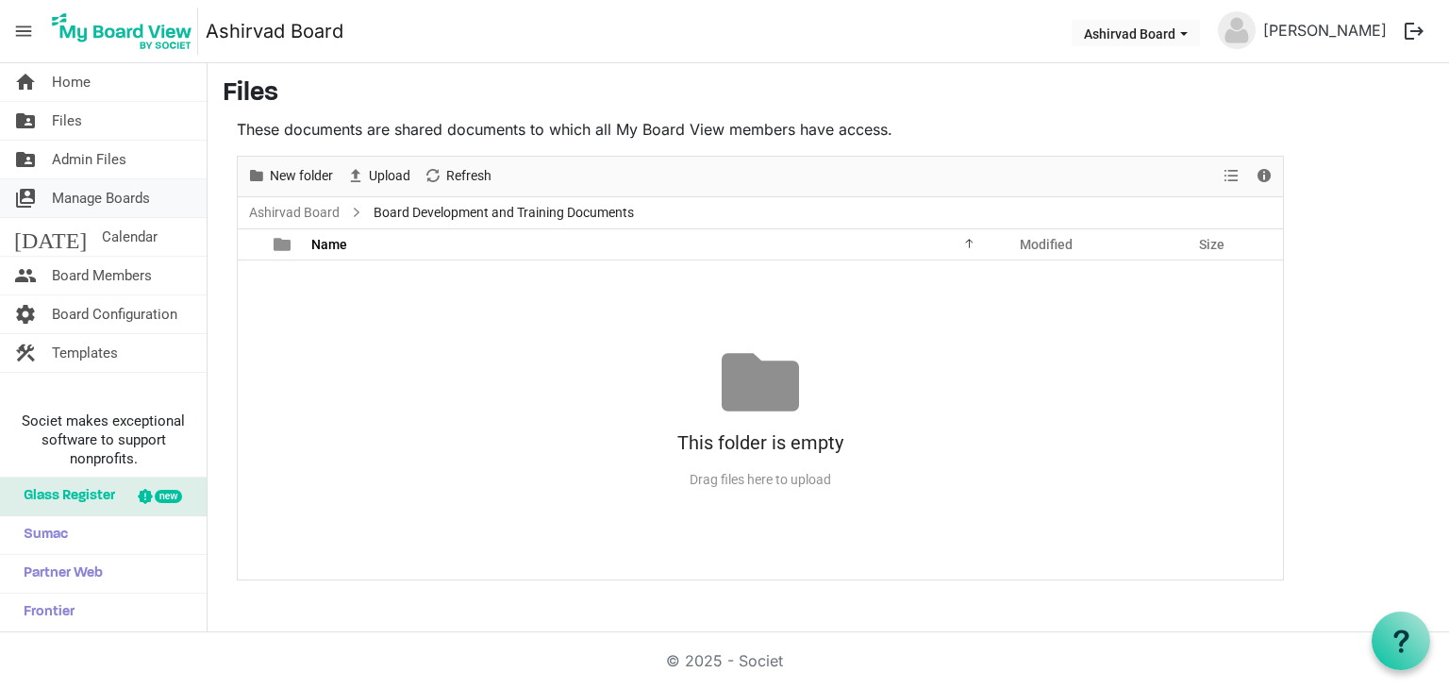
click at [76, 197] on span "Manage Boards" at bounding box center [101, 198] width 98 height 38
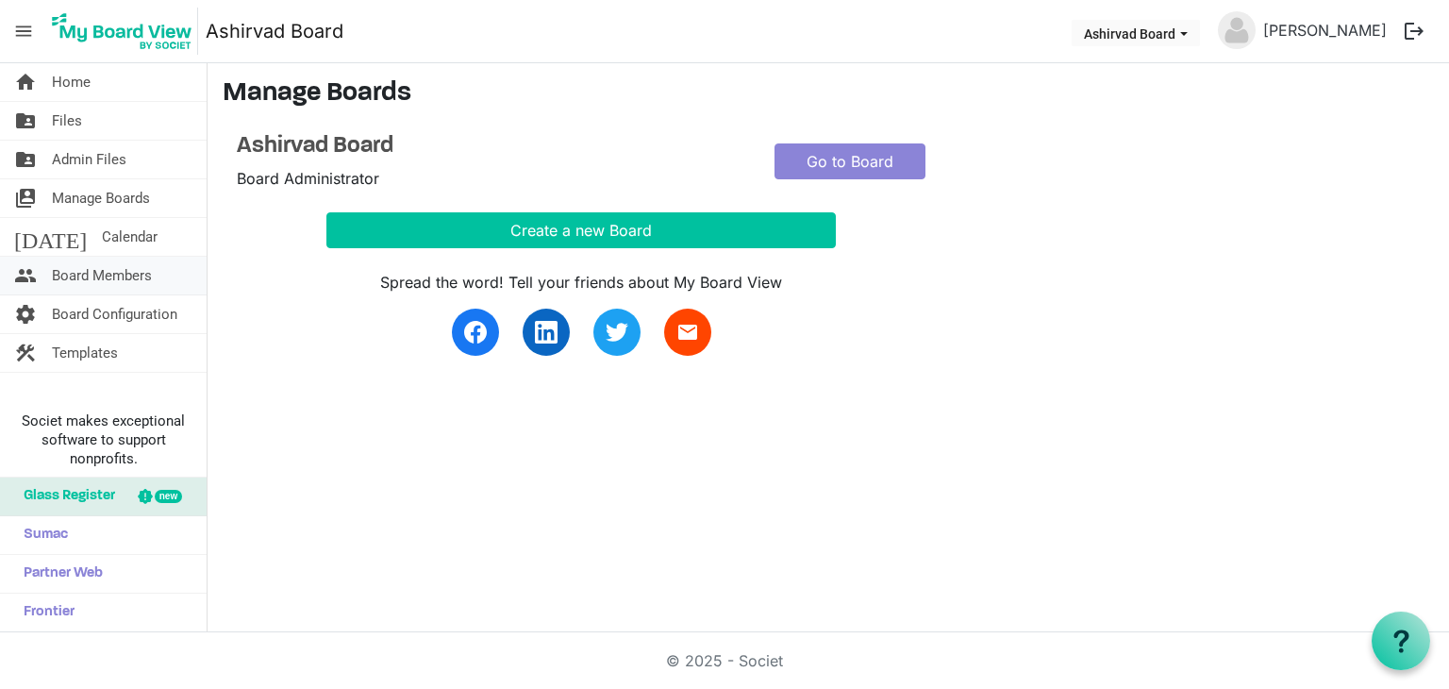
click at [91, 287] on span "Board Members" at bounding box center [102, 276] width 100 height 38
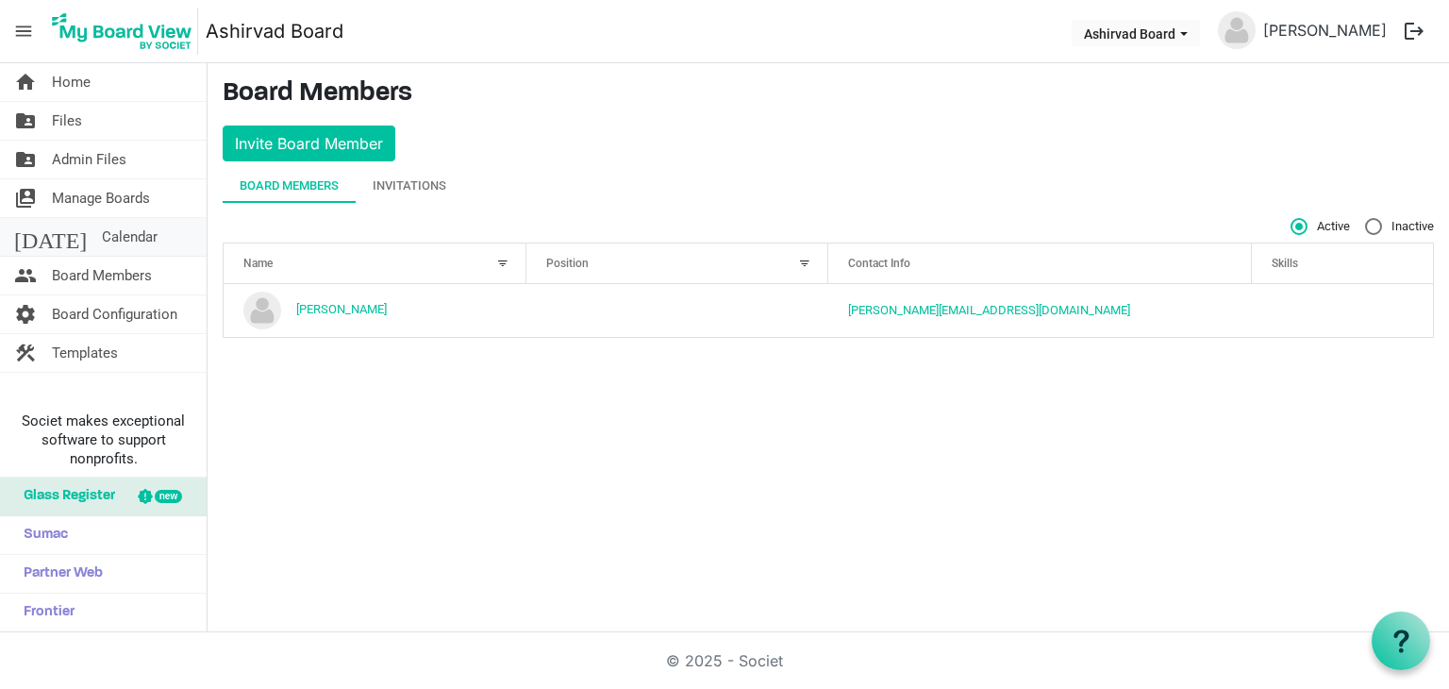
click at [102, 250] on span "Calendar" at bounding box center [130, 237] width 56 height 38
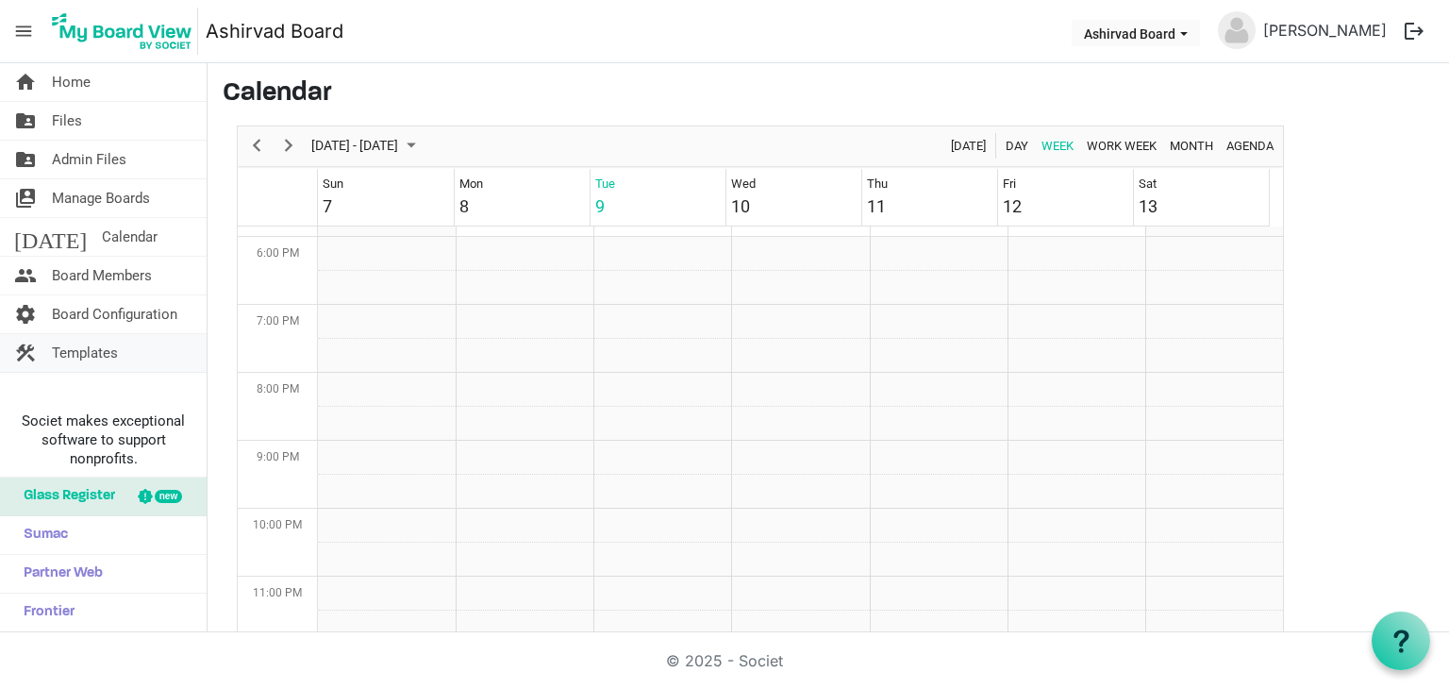
click at [131, 346] on link "construction Templates" at bounding box center [103, 353] width 207 height 38
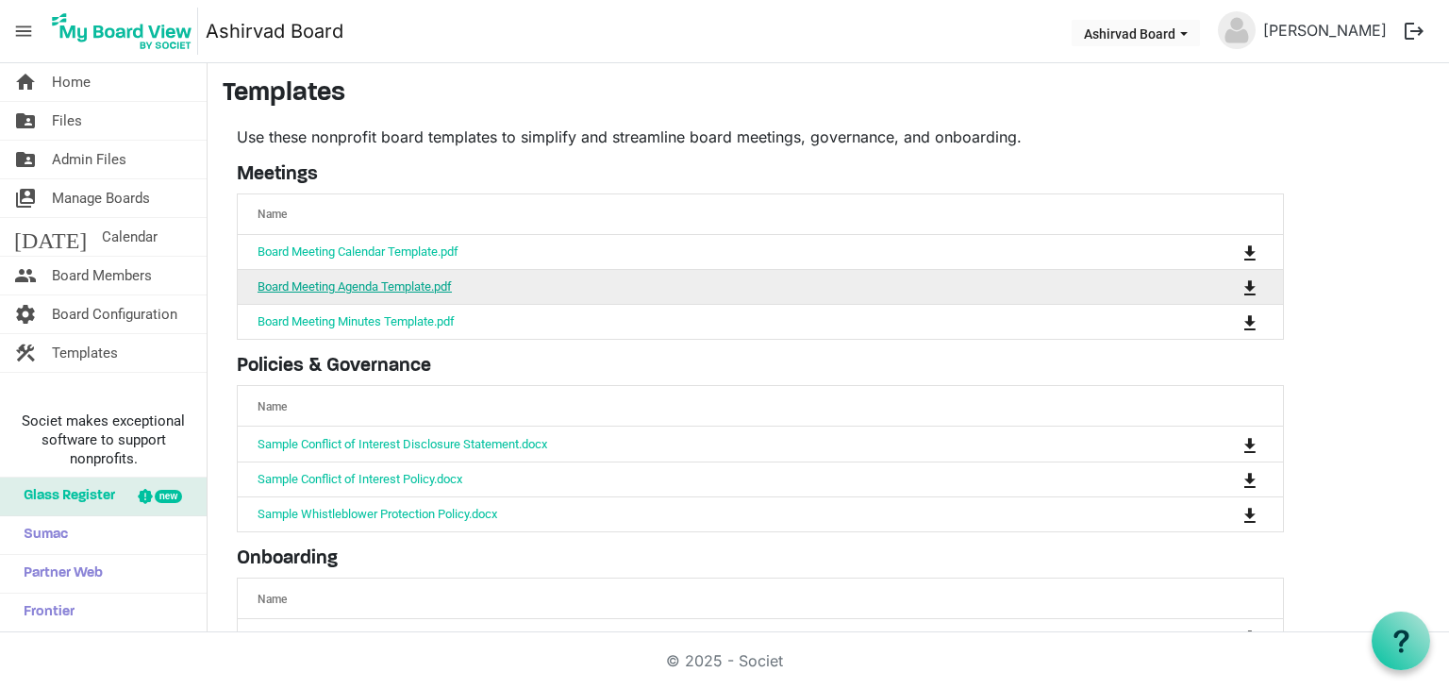
click at [380, 287] on link "Board Meeting Agenda Template.pdf" at bounding box center [355, 286] width 194 height 14
